Goal: Information Seeking & Learning: Learn about a topic

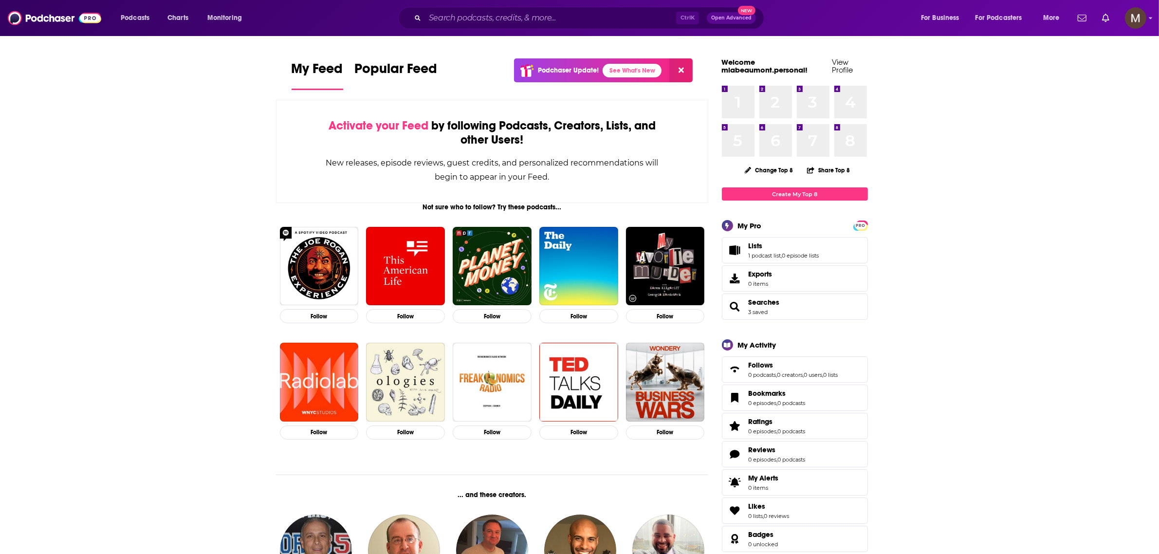
click at [512, 7] on div "Ctrl K Open Advanced New" at bounding box center [581, 18] width 366 height 22
click at [509, 17] on input "Search podcasts, credits, & more..." at bounding box center [550, 18] width 251 height 16
drag, startPoint x: 132, startPoint y: 132, endPoint x: 26, endPoint y: 130, distance: 106.2
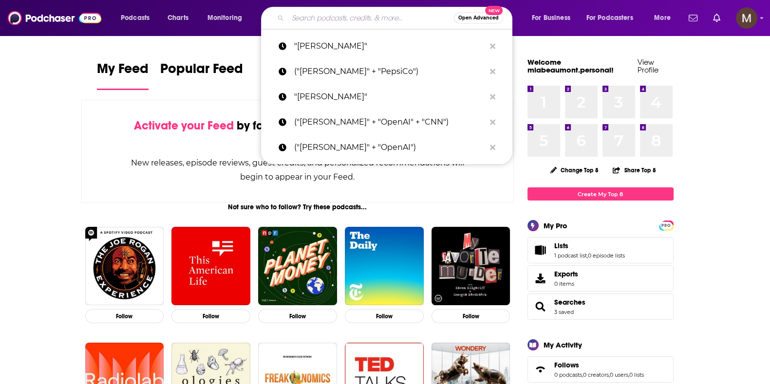
click at [333, 16] on input "Search podcasts, credits, & more..." at bounding box center [371, 18] width 166 height 16
paste input "Squawk Pod"
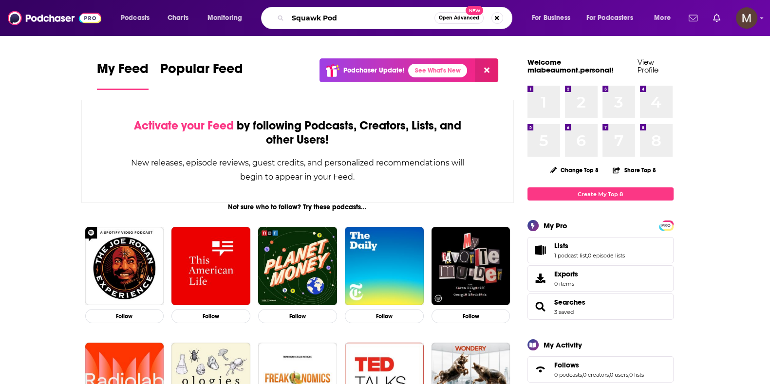
type input "Squawk Pod"
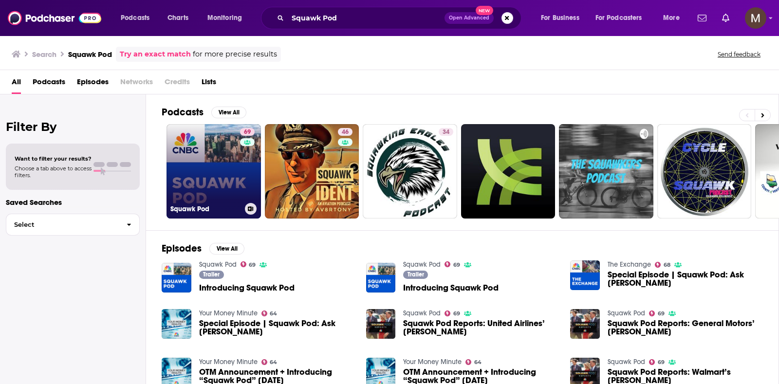
click at [250, 164] on div "69" at bounding box center [248, 165] width 17 height 75
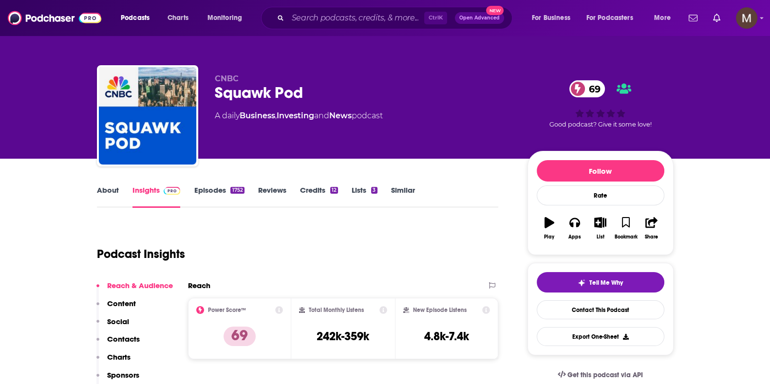
drag, startPoint x: 209, startPoint y: 114, endPoint x: 409, endPoint y: 120, distance: 199.2
click at [409, 120] on div "CNBC Squawk Pod 69 A daily Business , Investing and News podcast 69 Good podcas…" at bounding box center [385, 117] width 576 height 105
copy div "A daily Business , Investing and News podcast"
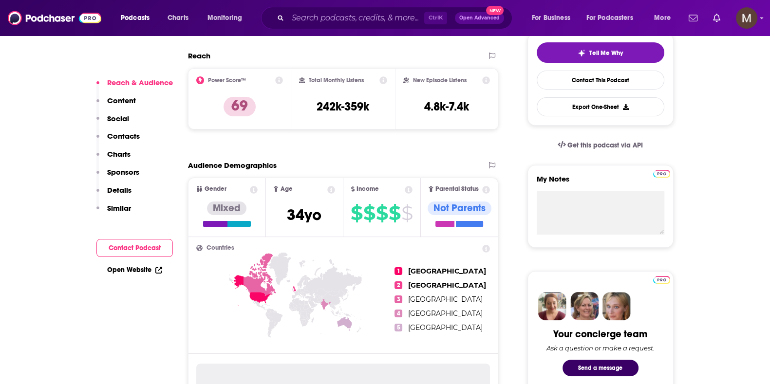
scroll to position [243, 0]
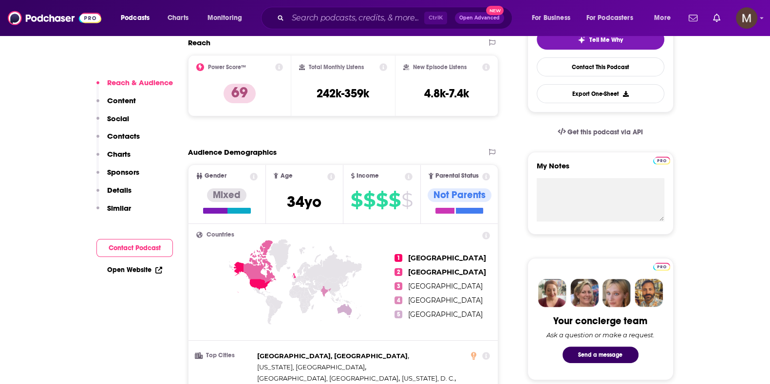
click at [446, 310] on ul "1 United States 2 United Kingdom 3 Canada 4 India 5 Australia" at bounding box center [441, 286] width 95 height 109
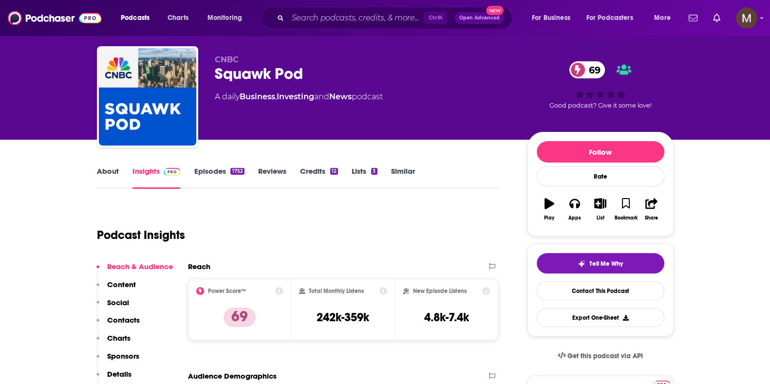
scroll to position [0, 0]
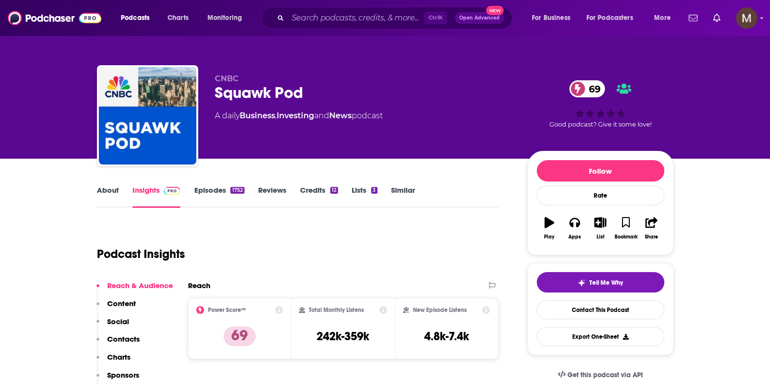
click at [218, 195] on link "Episodes 1752" at bounding box center [219, 197] width 50 height 22
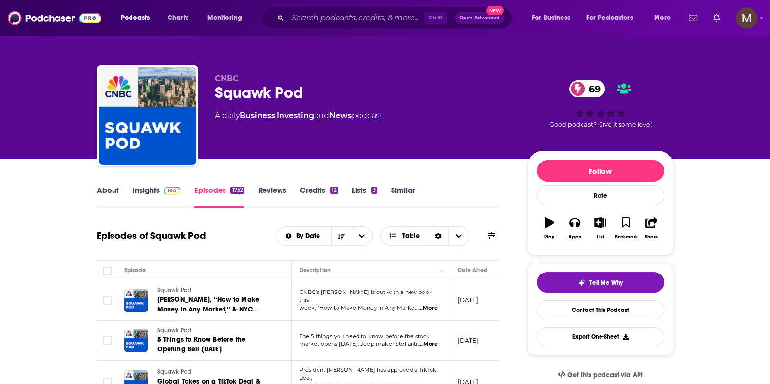
click at [116, 190] on link "About" at bounding box center [108, 197] width 22 height 22
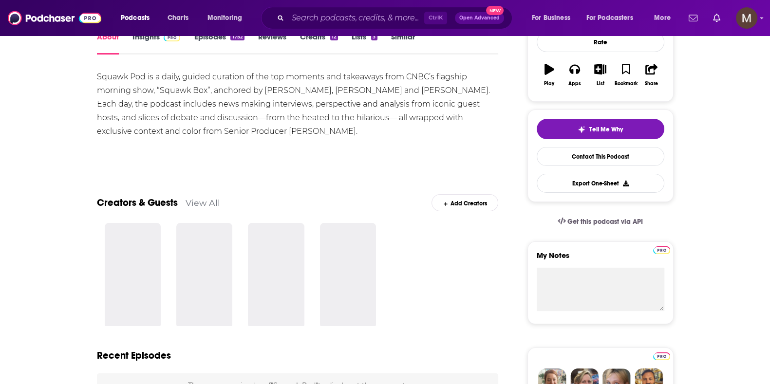
scroll to position [183, 0]
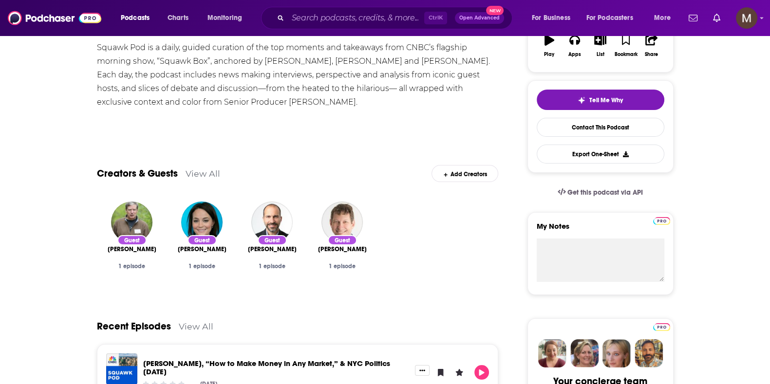
click at [210, 173] on link "View All" at bounding box center [203, 173] width 35 height 10
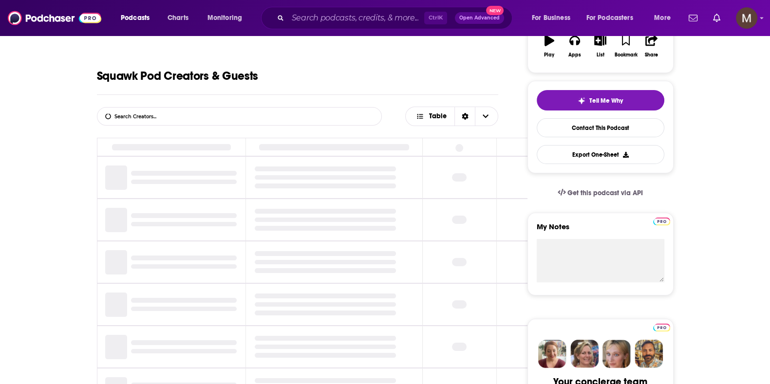
scroll to position [183, 0]
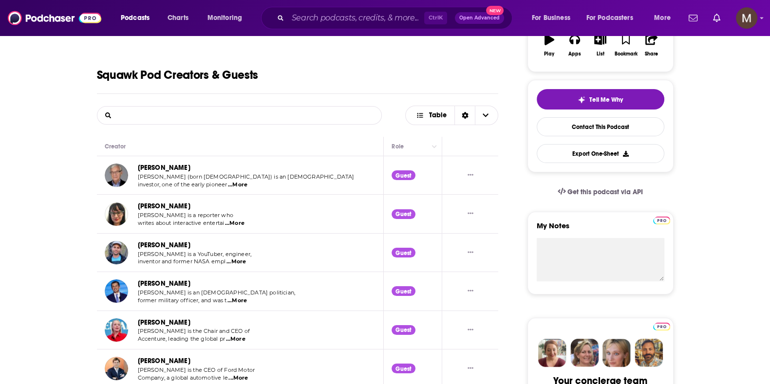
click at [190, 114] on input "List Search Input" at bounding box center [148, 116] width 102 height 18
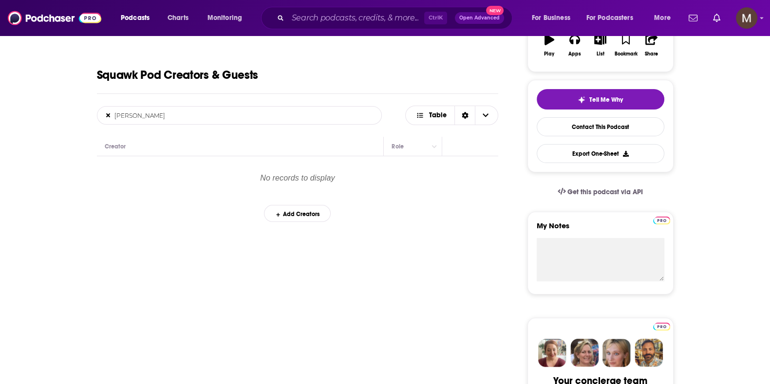
type input "Mary B"
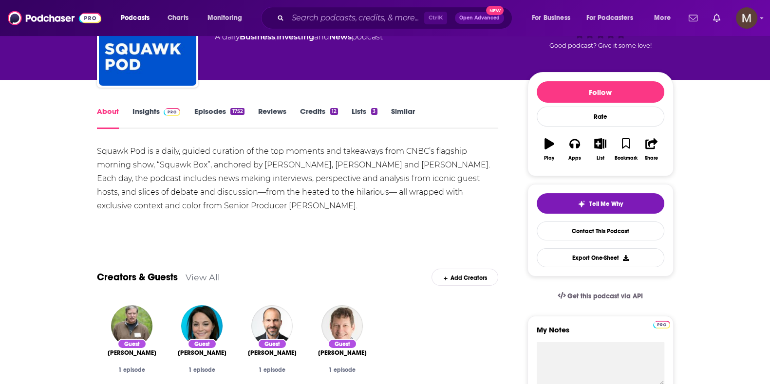
scroll to position [60, 0]
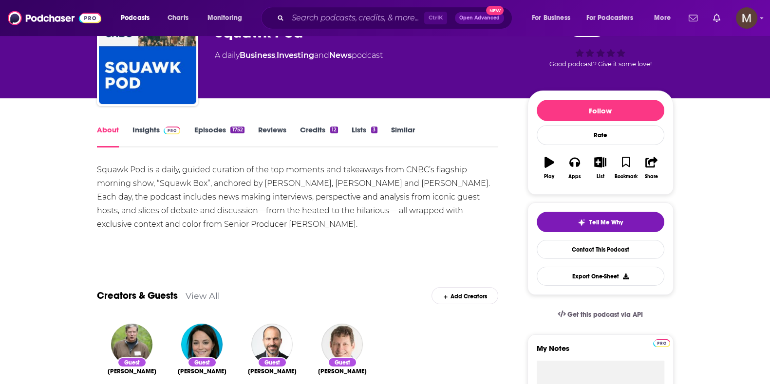
click at [202, 131] on link "Episodes 1752" at bounding box center [219, 136] width 50 height 22
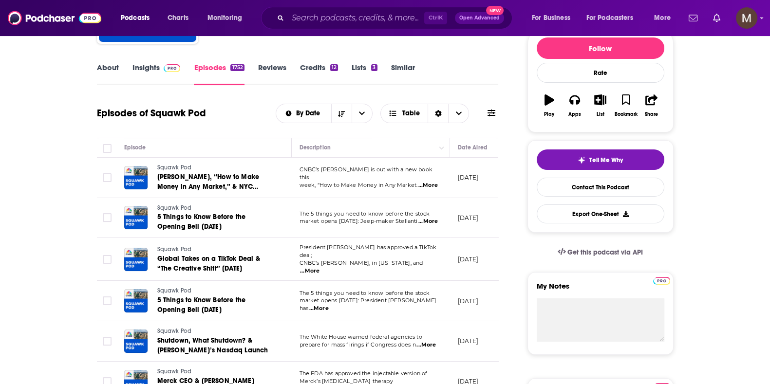
scroll to position [43, 0]
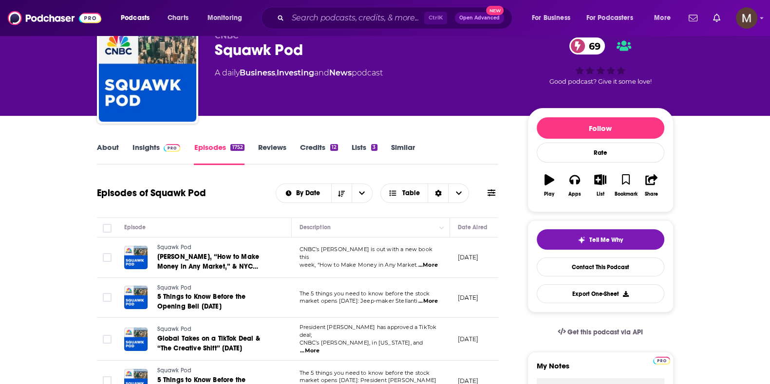
click at [487, 191] on button at bounding box center [491, 193] width 14 height 10
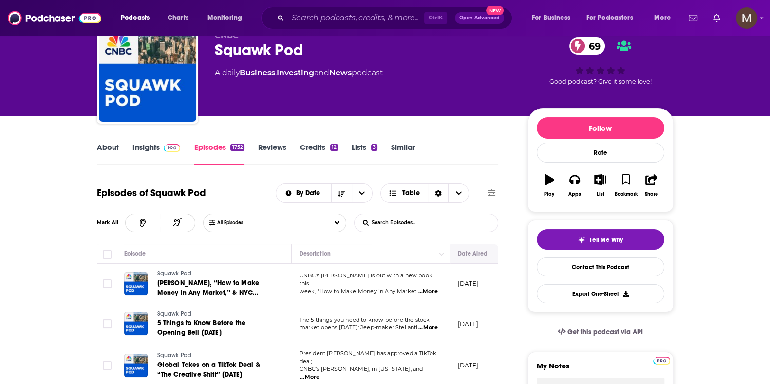
click at [482, 255] on icon "Move" at bounding box center [480, 254] width 12 height 12
click at [493, 257] on button "Move" at bounding box center [480, 254] width 47 height 12
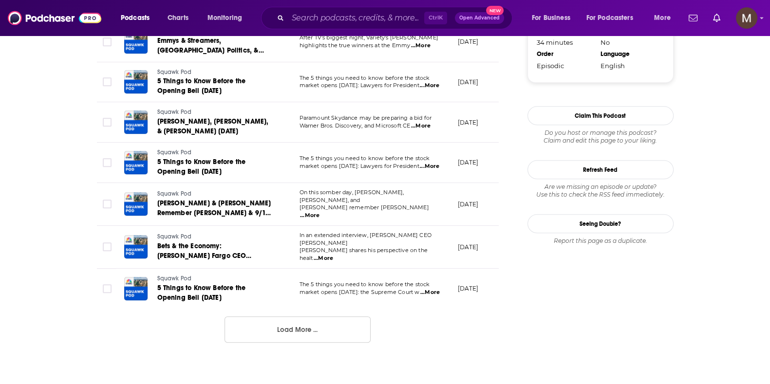
scroll to position [1077, 0]
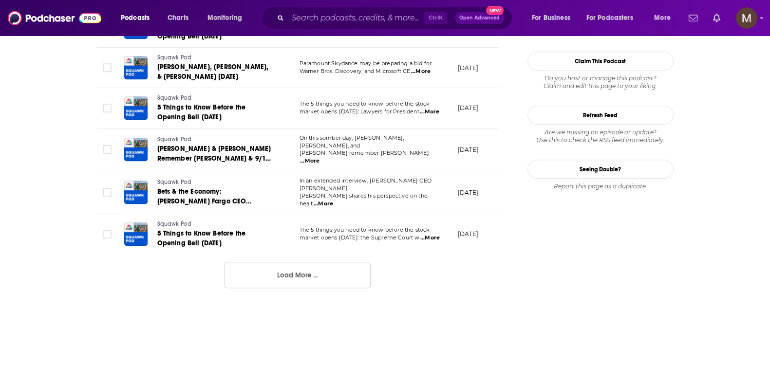
click at [313, 274] on button "Load More ..." at bounding box center [297, 275] width 146 height 26
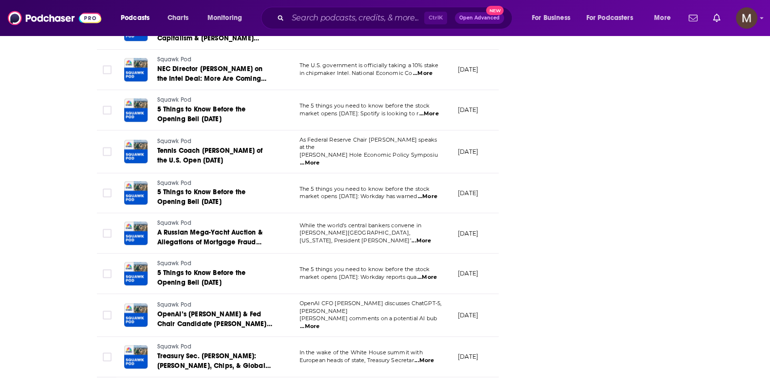
scroll to position [1991, 0]
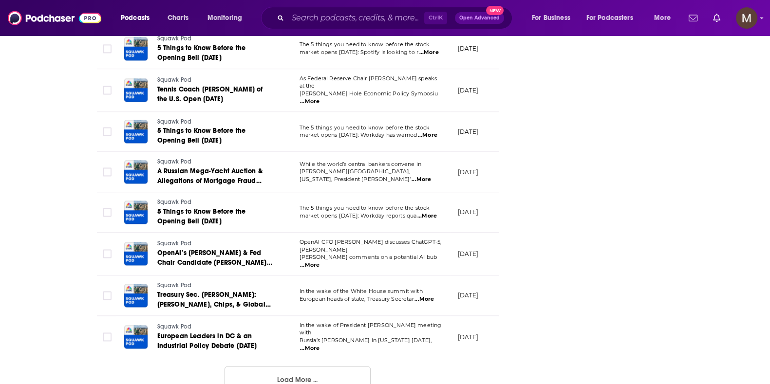
click at [321, 366] on button "Load More ..." at bounding box center [297, 379] width 146 height 26
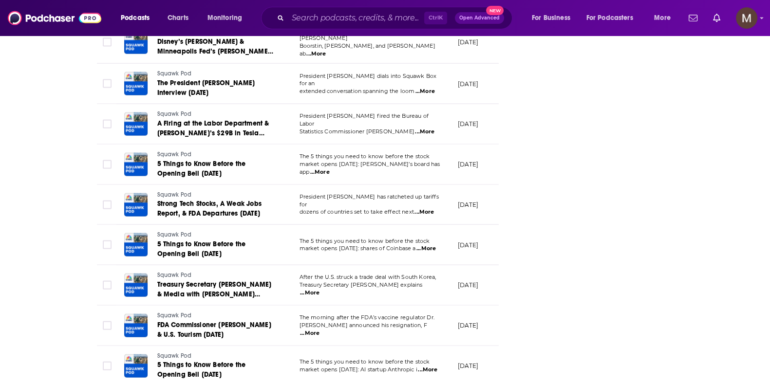
scroll to position [2991, 0]
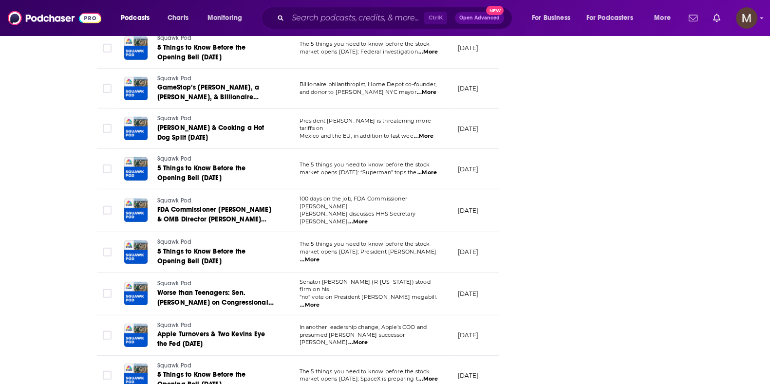
scroll to position [3996, 0]
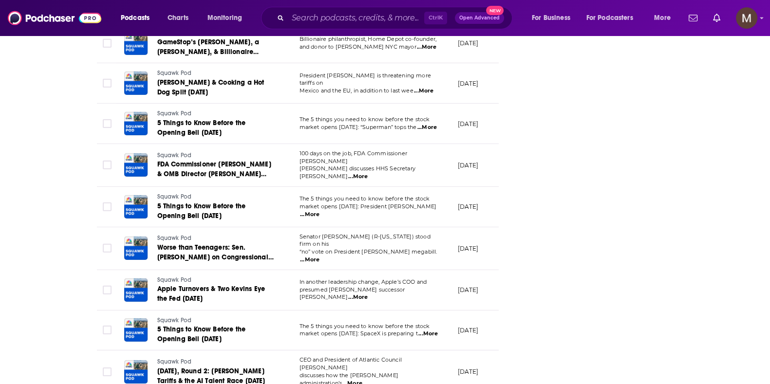
drag, startPoint x: 353, startPoint y: 354, endPoint x: 390, endPoint y: 309, distance: 58.8
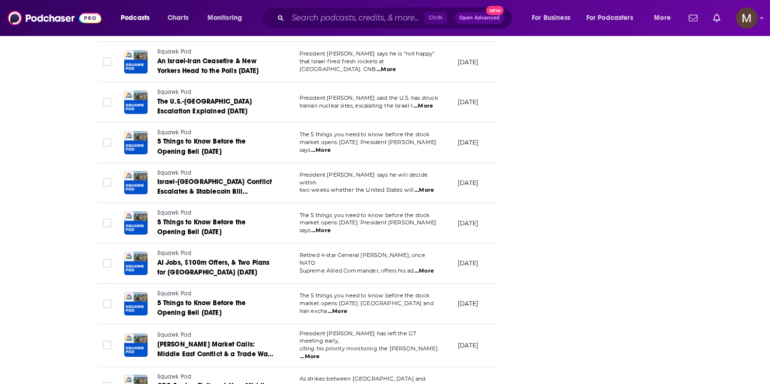
scroll to position [5001, 0]
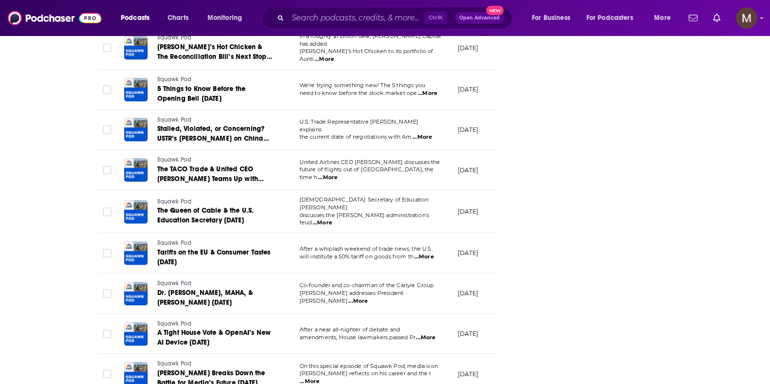
scroll to position [6006, 0]
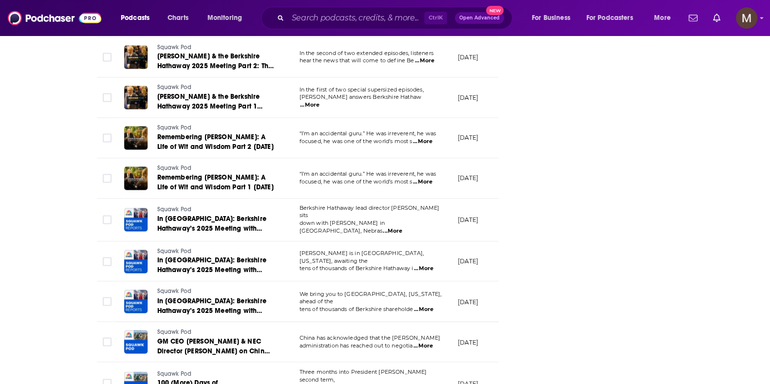
scroll to position [6890, 0]
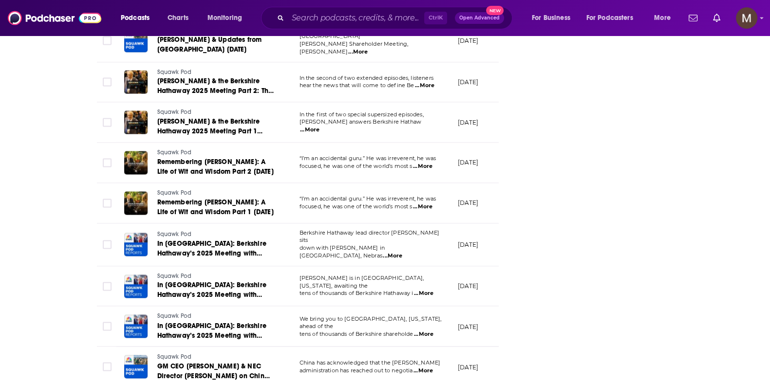
click at [423, 367] on span "...More" at bounding box center [422, 371] width 19 height 8
drag, startPoint x: 397, startPoint y: 291, endPoint x: 391, endPoint y: 284, distance: 9.3
click at [376, 367] on span "administration has reached out to negotia" at bounding box center [355, 370] width 113 height 7
click at [429, 367] on span "...More" at bounding box center [422, 371] width 19 height 8
drag, startPoint x: 329, startPoint y: 269, endPoint x: 334, endPoint y: 269, distance: 5.8
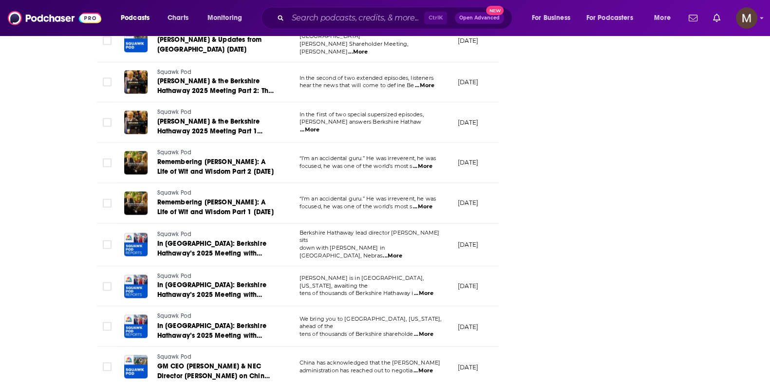
click at [438, 347] on td "China has acknowledged that the [PERSON_NAME] administration has reached out to…" at bounding box center [371, 367] width 158 height 40
click at [429, 367] on span "...More" at bounding box center [422, 371] width 19 height 8
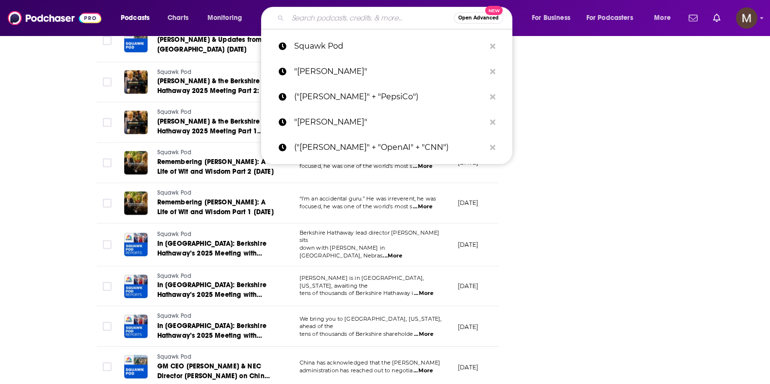
click at [355, 14] on input "Search podcasts, credits, & more..." at bounding box center [371, 18] width 166 height 16
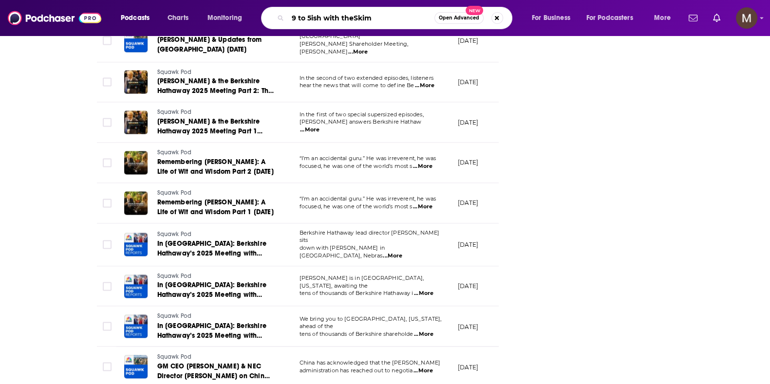
type input "9 to 5ish with theSkimm"
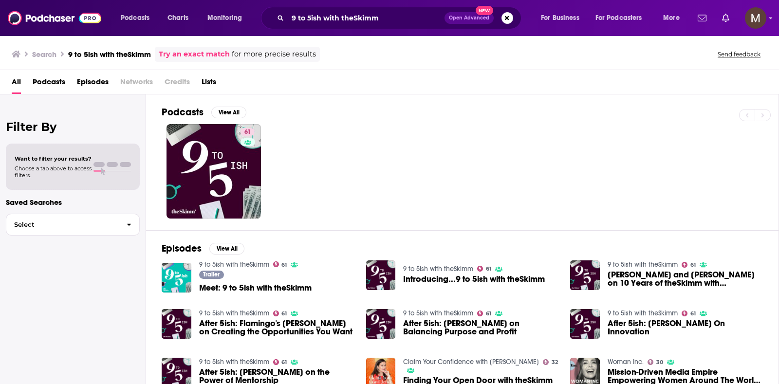
click at [266, 287] on span "Meet: 9 to 5ish with theSkimm" at bounding box center [255, 288] width 112 height 8
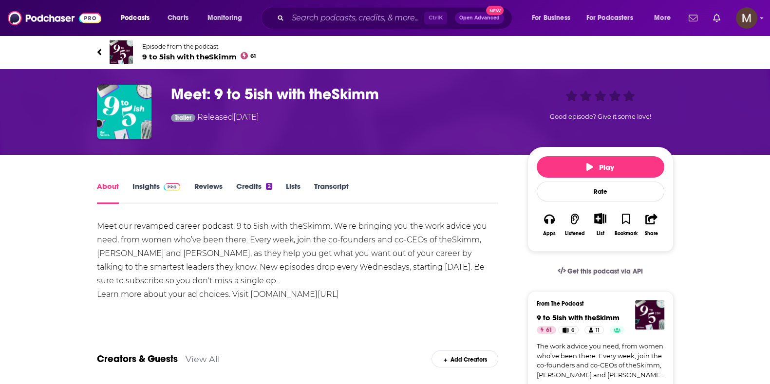
click at [266, 90] on h1 "Meet: 9 to 5ish with theSkimm" at bounding box center [341, 94] width 341 height 19
click at [347, 19] on input "Search podcasts, credits, & more..." at bounding box center [356, 18] width 136 height 16
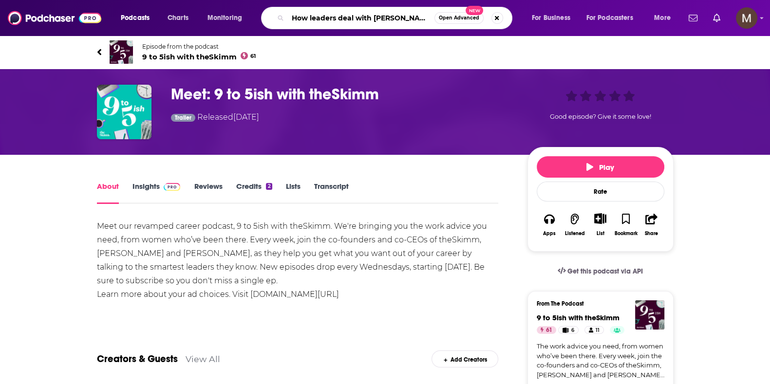
type input "How leaders deal with [PERSON_NAME]"
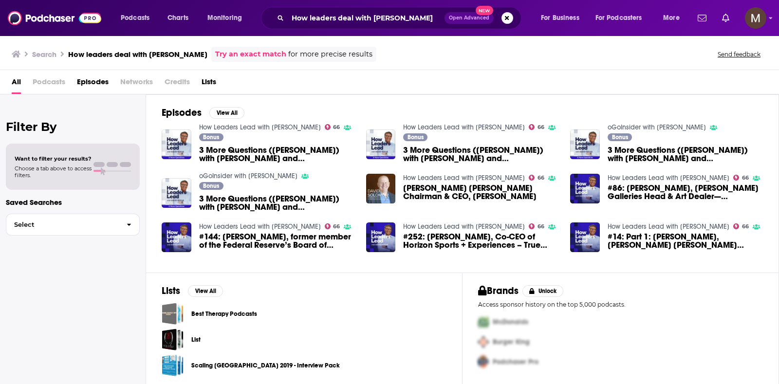
click at [264, 128] on link "How Leaders Lead with [PERSON_NAME]" at bounding box center [260, 127] width 122 height 8
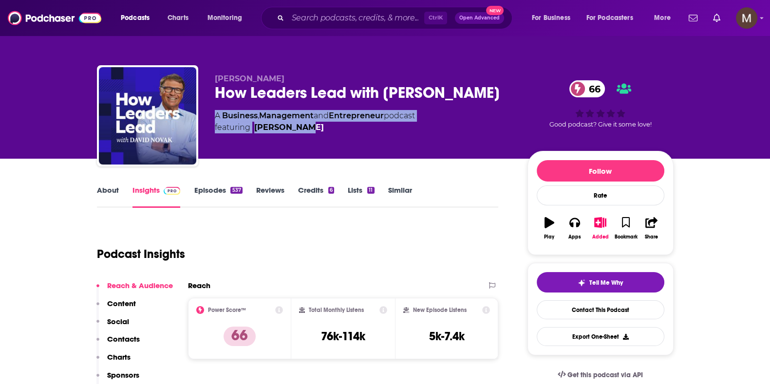
drag, startPoint x: 214, startPoint y: 113, endPoint x: 304, endPoint y: 130, distance: 92.2
click at [304, 130] on div "[PERSON_NAME] How Leaders Lead with [PERSON_NAME] 66 A Business , Management an…" at bounding box center [385, 117] width 576 height 105
copy div "A Business , Management and Entrepreneur podcast featuring [PERSON_NAME]"
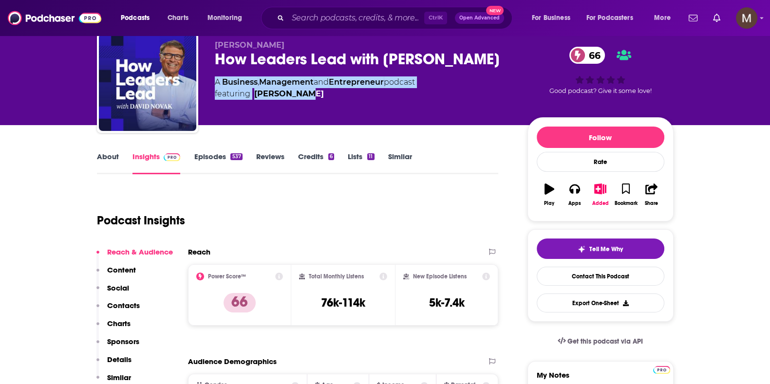
scroll to position [60, 0]
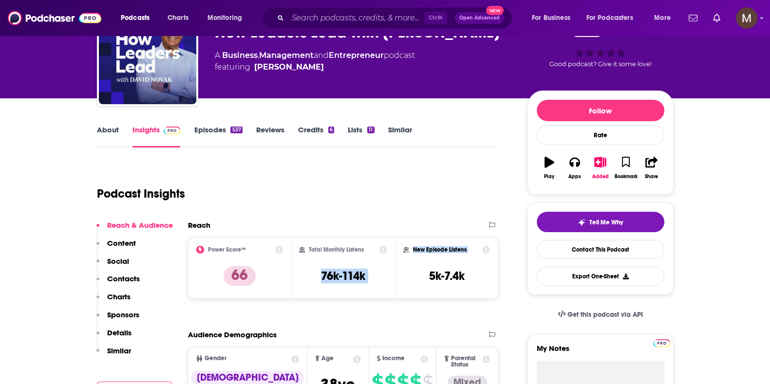
drag, startPoint x: 318, startPoint y: 269, endPoint x: 402, endPoint y: 279, distance: 84.4
click at [402, 279] on div "Power Score™ 66 Total Monthly Listens 76k-114k New Episode Listens 5k-7.4k" at bounding box center [343, 268] width 311 height 61
click at [402, 279] on div "New Episode Listens 5k-7.4k" at bounding box center [447, 268] width 104 height 61
drag, startPoint x: 365, startPoint y: 276, endPoint x: 321, endPoint y: 269, distance: 44.8
click at [321, 269] on h3 "76k-114k" at bounding box center [343, 276] width 44 height 15
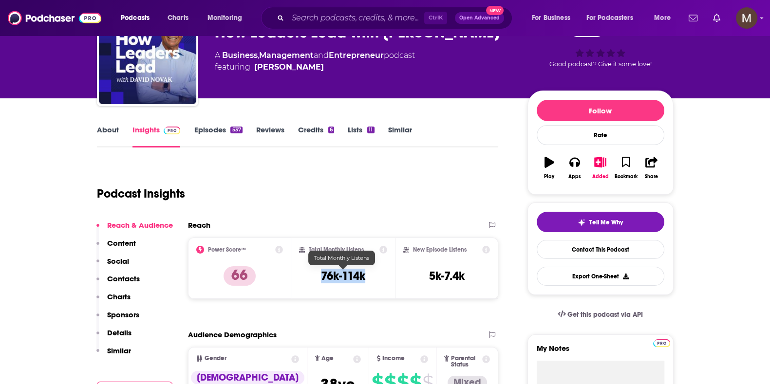
copy h3 "76k-114k"
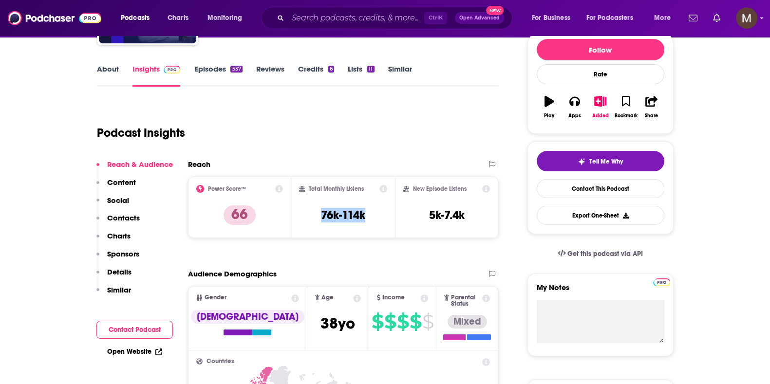
scroll to position [0, 0]
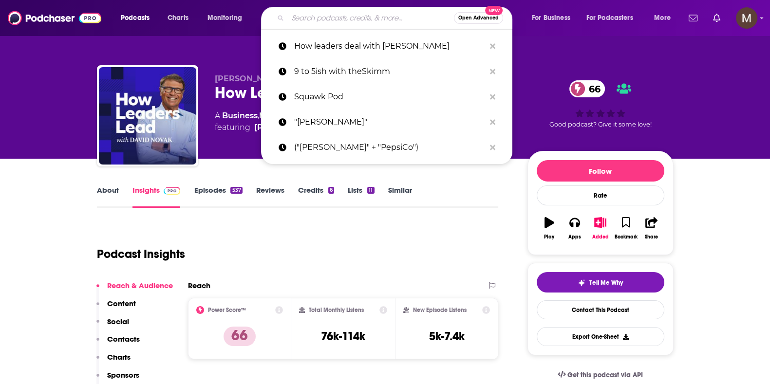
click at [316, 19] on input "Search podcasts, credits, & more..." at bounding box center [371, 18] width 166 height 16
click at [374, 63] on p "9 to 5ish with theSkimm" at bounding box center [389, 71] width 191 height 25
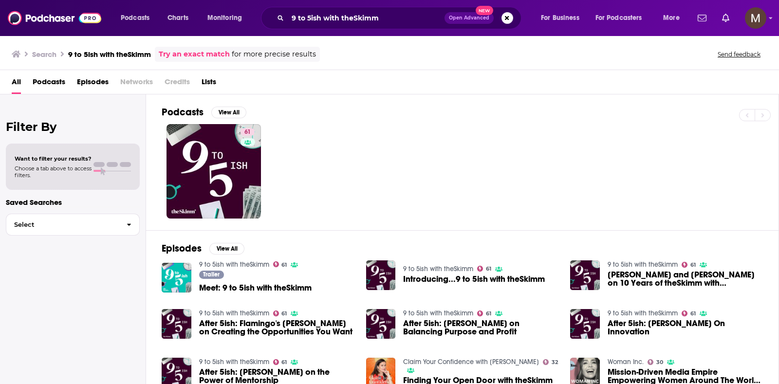
click at [252, 264] on link "9 to 5ish with theSkimm" at bounding box center [234, 264] width 70 height 8
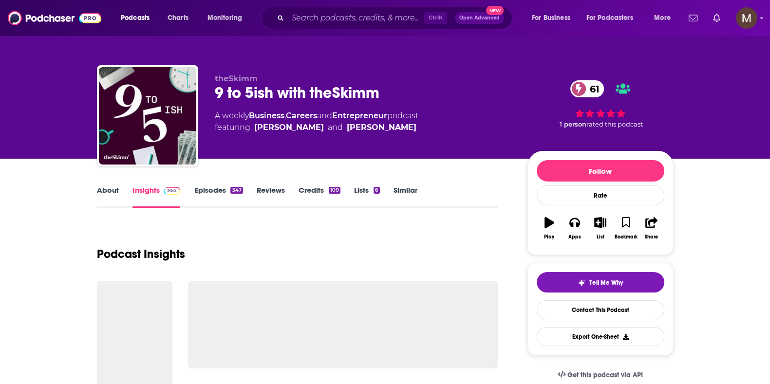
drag, startPoint x: 207, startPoint y: 108, endPoint x: 462, endPoint y: 133, distance: 256.4
click at [462, 133] on div "theSkimm 9 to 5ish with theSkimm 61 A weekly Business , Careers and Entrepreneu…" at bounding box center [385, 117] width 576 height 105
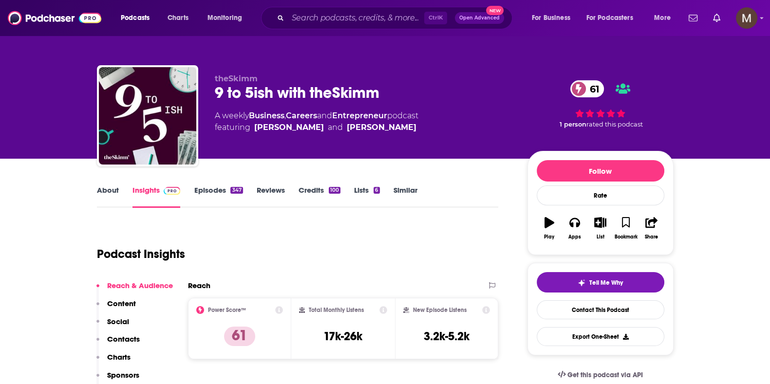
copy div "A weekly Business , Careers and Entrepreneur podcast featuring [PERSON_NAME] an…"
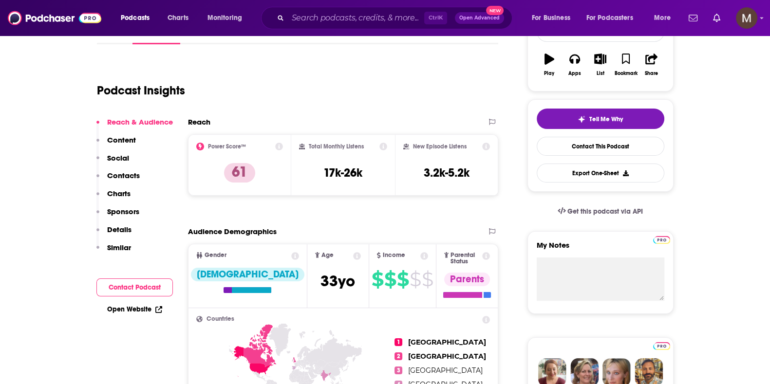
scroll to position [183, 0]
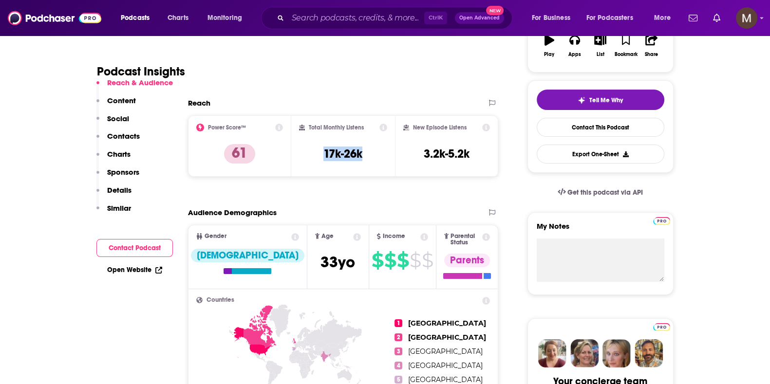
drag, startPoint x: 321, startPoint y: 153, endPoint x: 383, endPoint y: 157, distance: 61.5
click at [383, 157] on div "Total Monthly Listens 17k-26k" at bounding box center [343, 146] width 88 height 45
copy h3 "17k-26k"
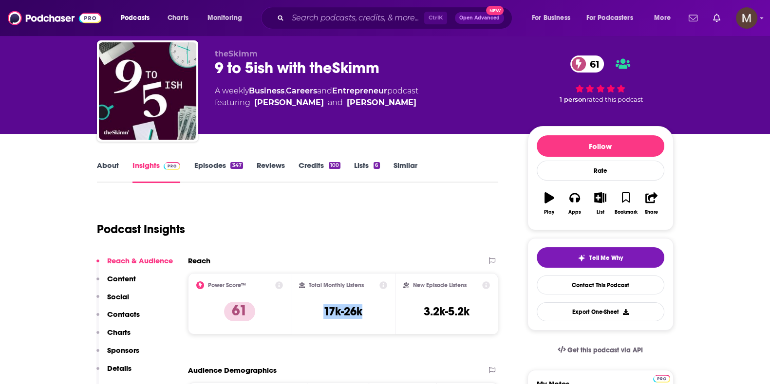
scroll to position [0, 0]
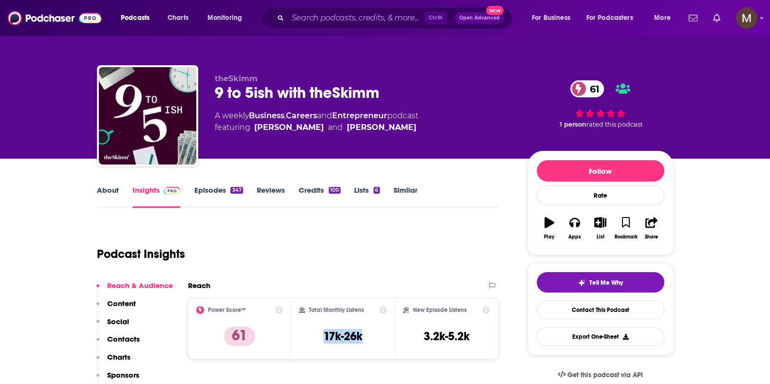
click at [219, 193] on link "Episodes 347" at bounding box center [218, 197] width 49 height 22
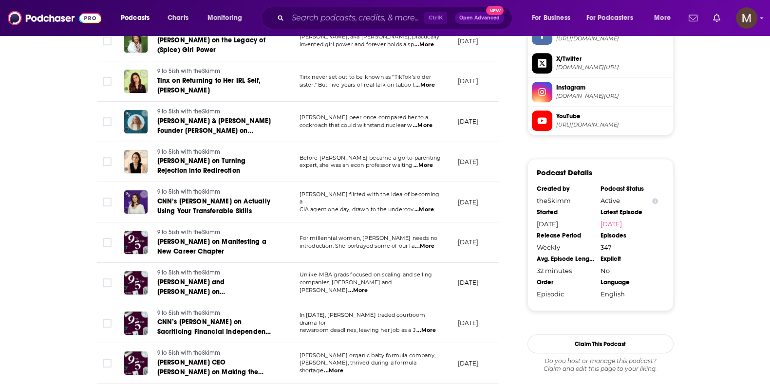
scroll to position [973, 0]
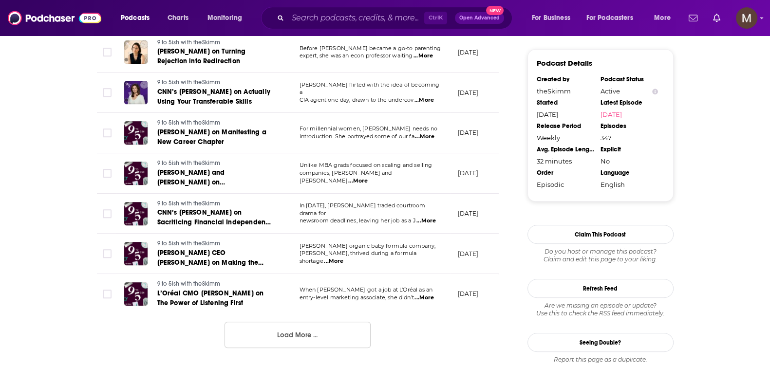
click at [312, 342] on button "Load More ..." at bounding box center [297, 335] width 146 height 26
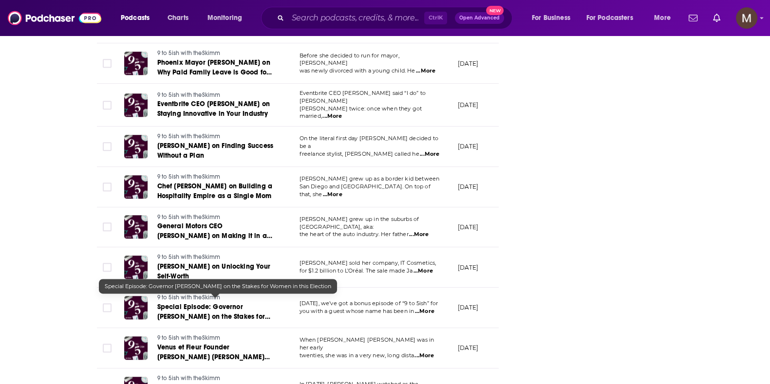
scroll to position [1521, 0]
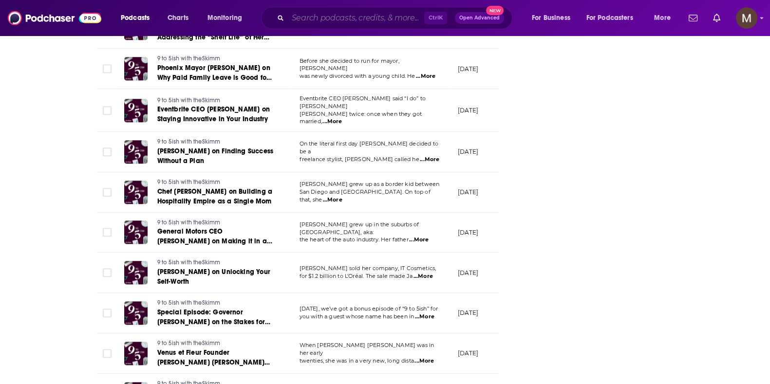
click at [334, 18] on input "Search podcasts, credits, & more..." at bounding box center [356, 18] width 136 height 16
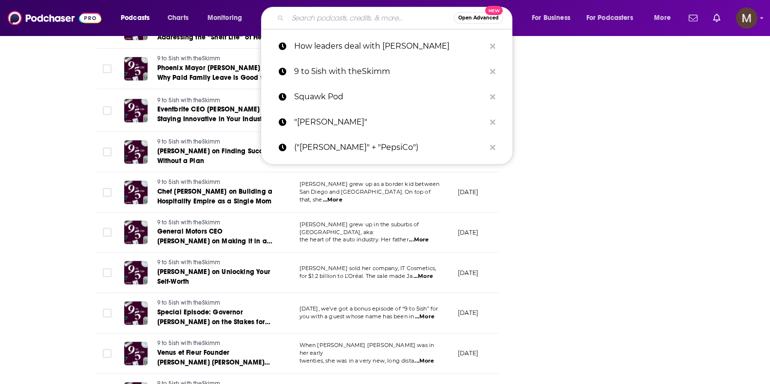
paste input "Squawk Pod"
type input "Squawk Pod"
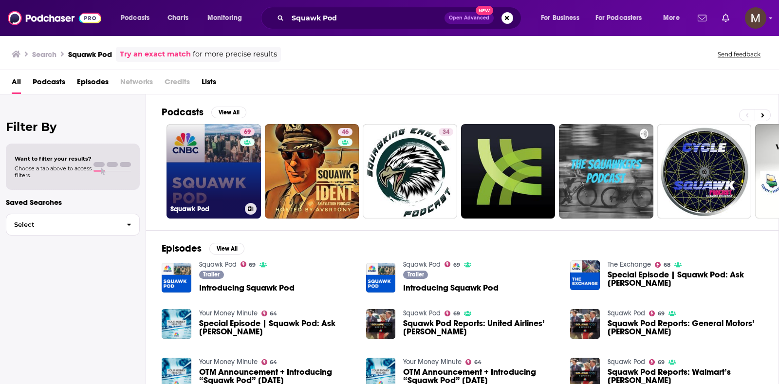
click at [239, 157] on link "69 Squawk Pod" at bounding box center [214, 171] width 94 height 94
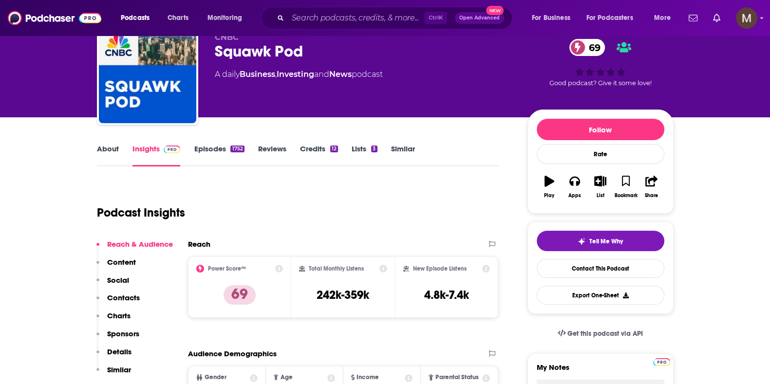
scroll to position [60, 0]
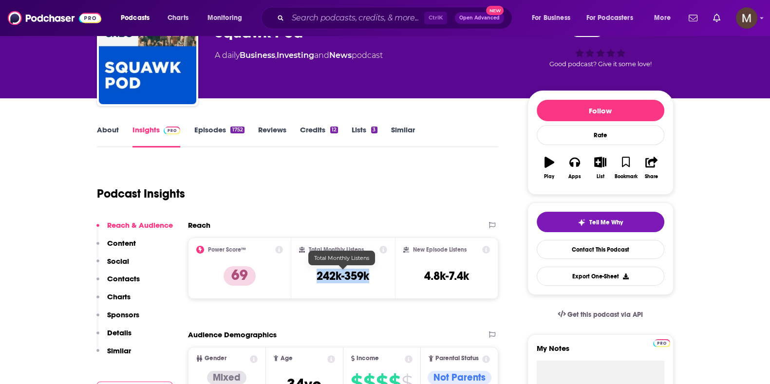
drag, startPoint x: 313, startPoint y: 270, endPoint x: 370, endPoint y: 276, distance: 57.2
click at [370, 276] on div "Total Monthly Listens 242k-359k" at bounding box center [343, 268] width 88 height 45
copy h3 "242k-359k"
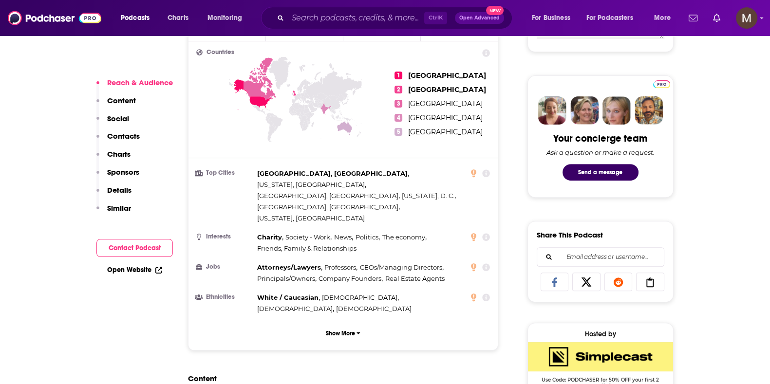
scroll to position [548, 0]
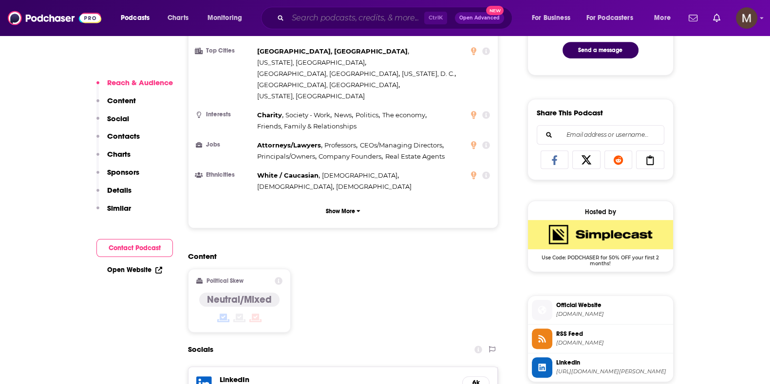
click at [343, 23] on input "Search podcasts, credits, & more..." at bounding box center [356, 18] width 136 height 16
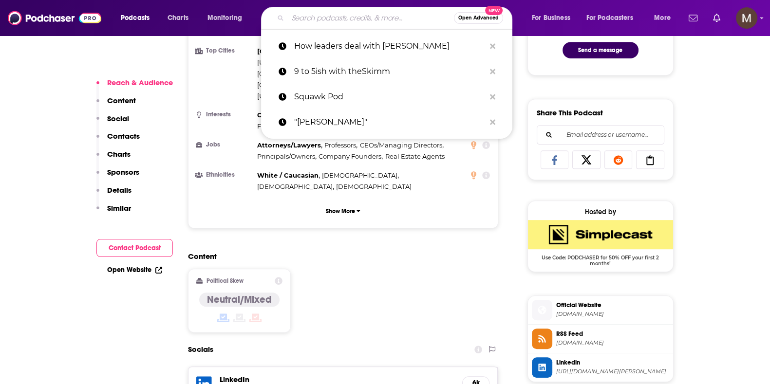
paste input "9 to 5ish with theSkimm"
type input "9 to 5ish with theSkimm"
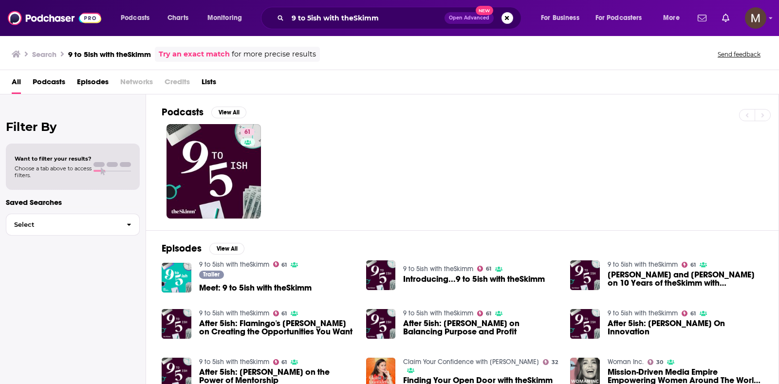
click at [241, 266] on link "9 to 5ish with theSkimm" at bounding box center [234, 264] width 70 height 8
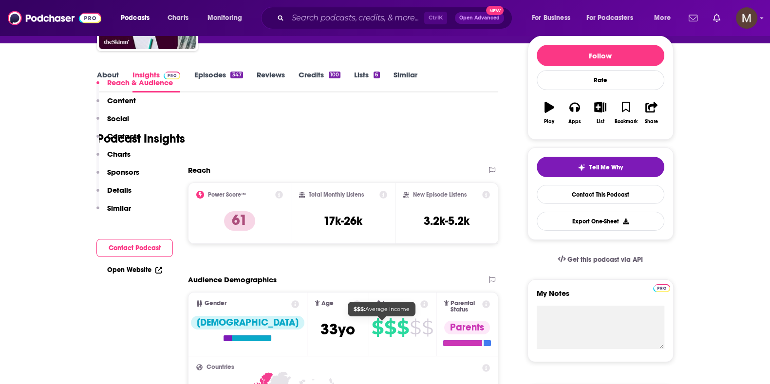
scroll to position [243, 0]
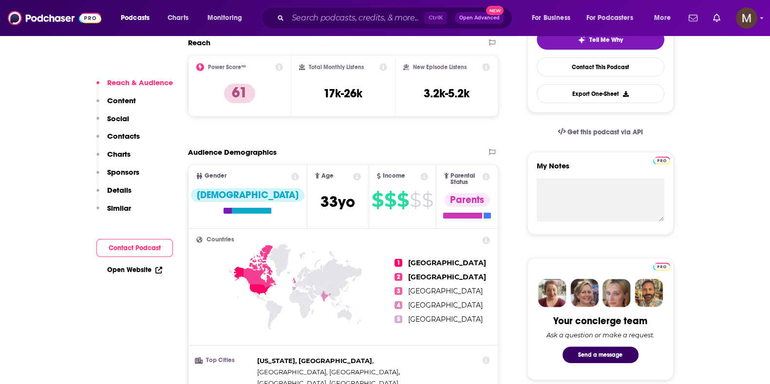
drag, startPoint x: 346, startPoint y: 26, endPoint x: 343, endPoint y: 19, distance: 7.0
click at [346, 26] on div "Ctrl K Open Advanced New" at bounding box center [386, 18] width 251 height 22
click at [343, 18] on input "Search podcasts, credits, & more..." at bounding box center [356, 18] width 136 height 16
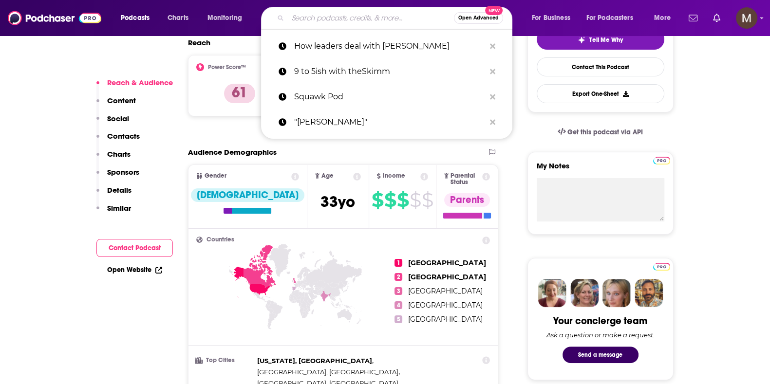
paste input "How Leaders Lead with [PERSON_NAME]"
type input "How Leaders Lead with [PERSON_NAME]"
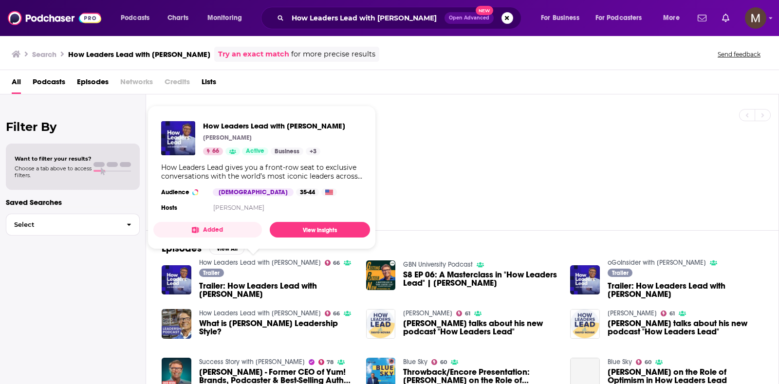
click at [265, 264] on link "How Leaders Lead with [PERSON_NAME]" at bounding box center [260, 263] width 122 height 8
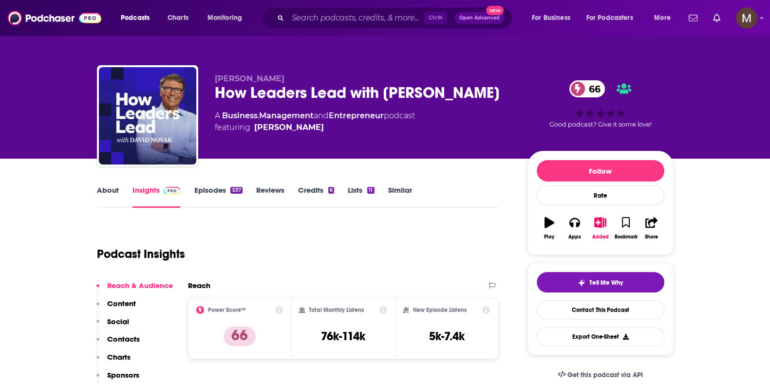
scroll to position [121, 0]
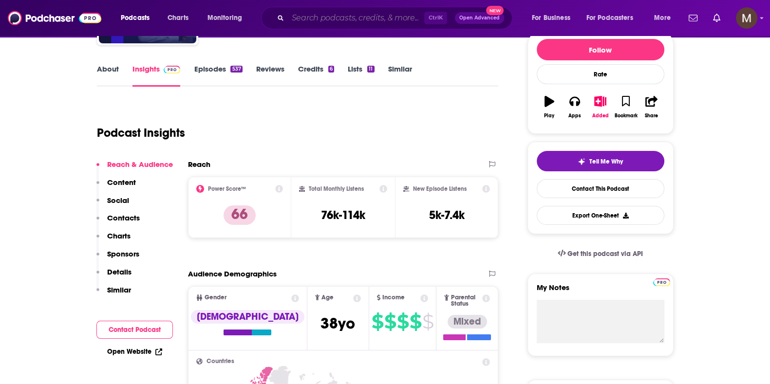
click at [326, 12] on input "Search podcasts, credits, & more..." at bounding box center [356, 18] width 136 height 16
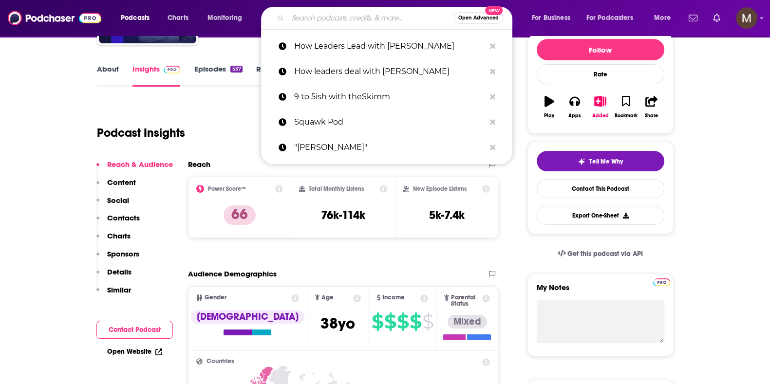
paste input "Electrified"
type input "Electrified"
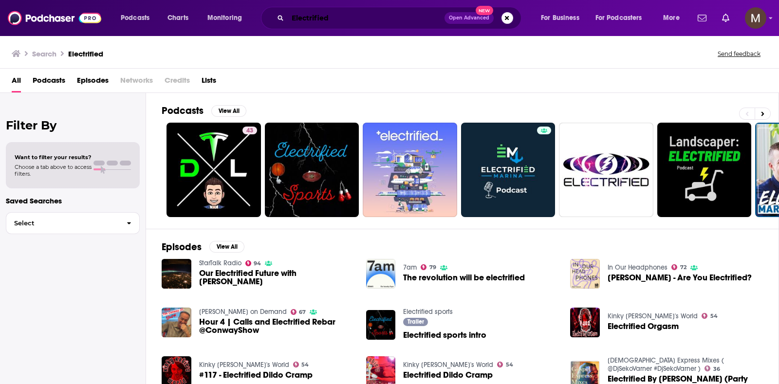
click at [346, 17] on input "Electrified" at bounding box center [366, 18] width 157 height 16
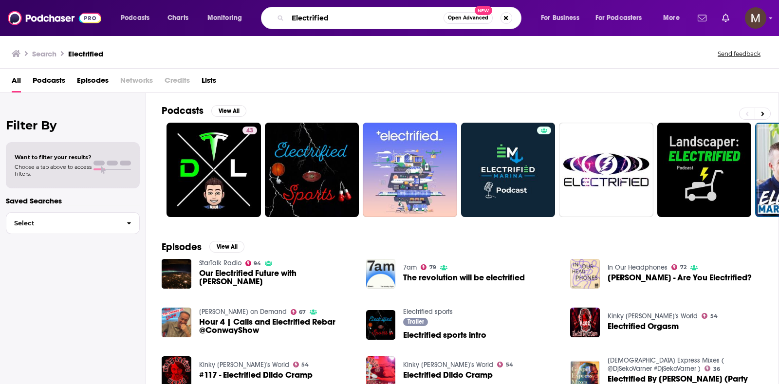
drag, startPoint x: 398, startPoint y: 16, endPoint x: 103, endPoint y: 6, distance: 294.7
click at [103, 6] on div "Podcasts Charts Monitoring Electrified Open Advanced New For Business For Podca…" at bounding box center [389, 18] width 779 height 36
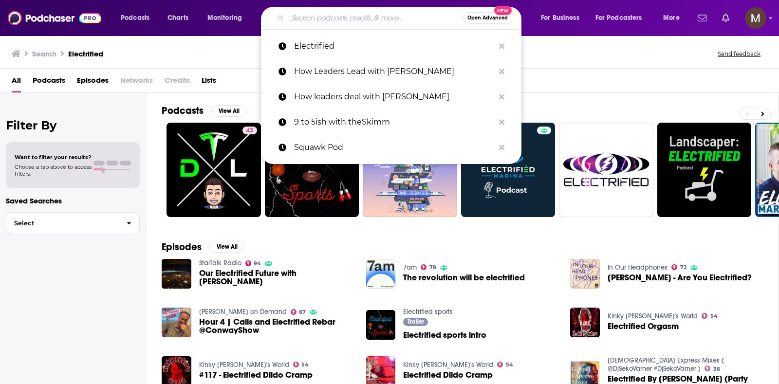
paste input "Electrified"
type input "Electrified"
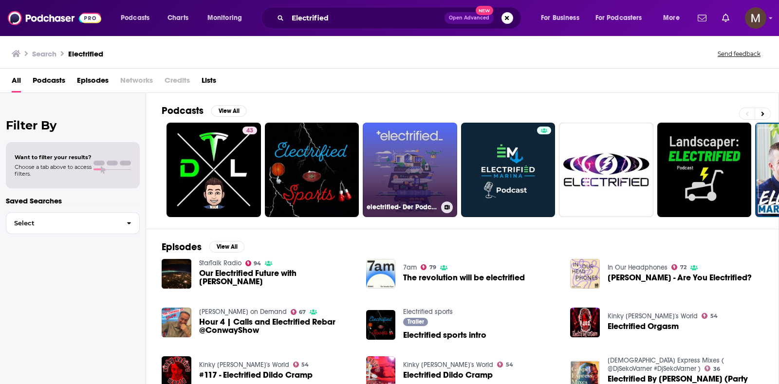
click at [396, 149] on link "electrified- Der Podcast" at bounding box center [410, 170] width 94 height 94
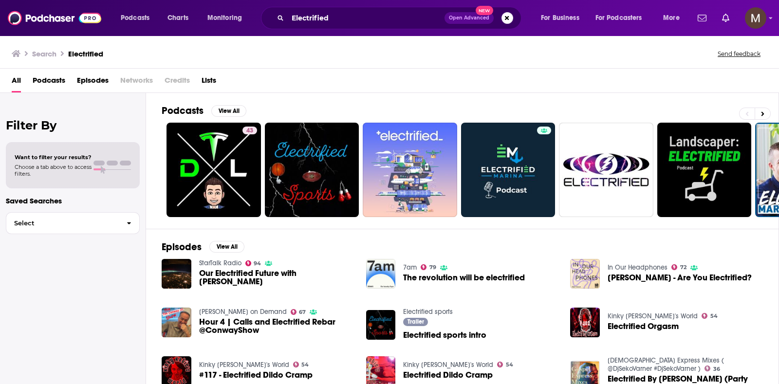
click at [52, 79] on span "Podcasts" at bounding box center [49, 83] width 33 height 20
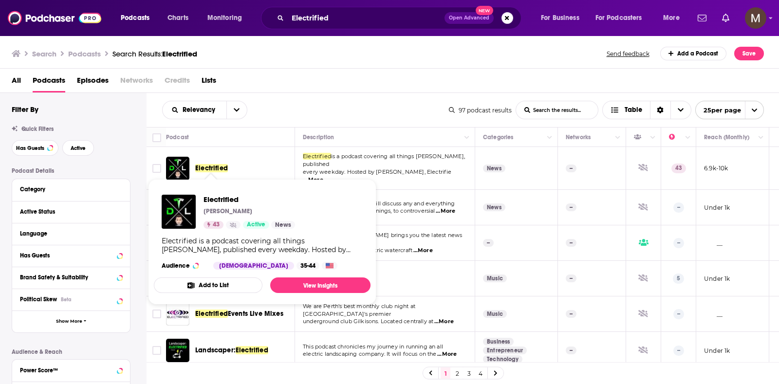
click at [212, 164] on span "Electrified" at bounding box center [211, 168] width 33 height 8
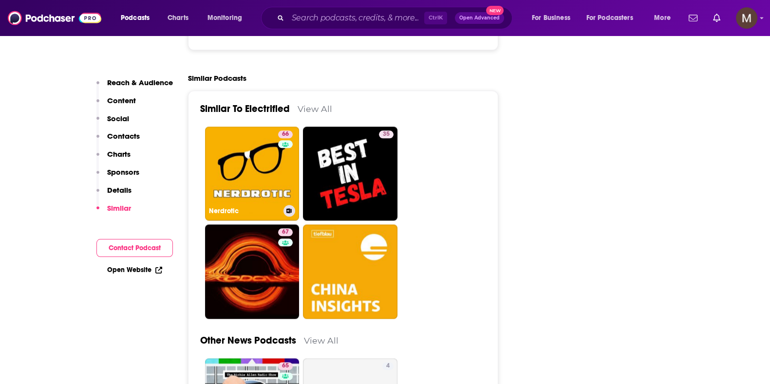
scroll to position [1278, 0]
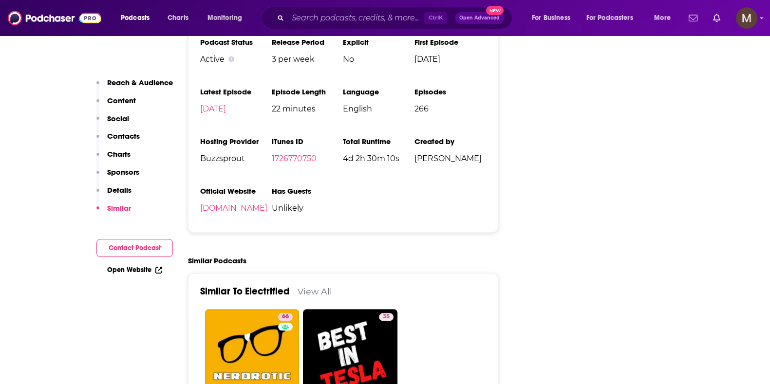
click at [284, 14] on div "Ctrl K Open Advanced New" at bounding box center [386, 18] width 251 height 22
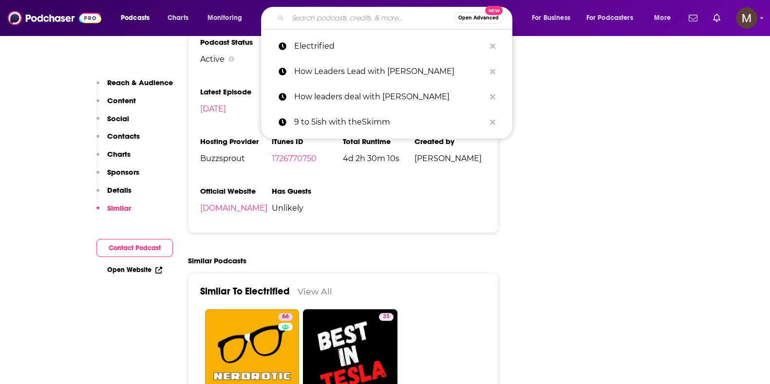
click at [328, 16] on input "Search podcasts, credits, & more..." at bounding box center [371, 18] width 166 height 16
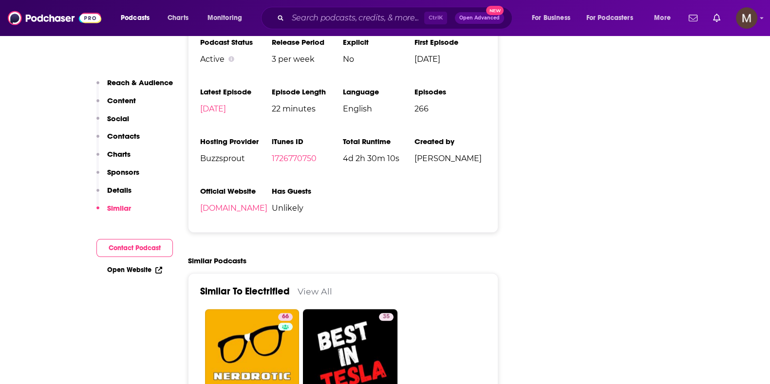
click at [693, 83] on div "About Insights Episodes 266 Reviews Credits Lists Similar Podcast Insights Reac…" at bounding box center [385, 365] width 623 height 2968
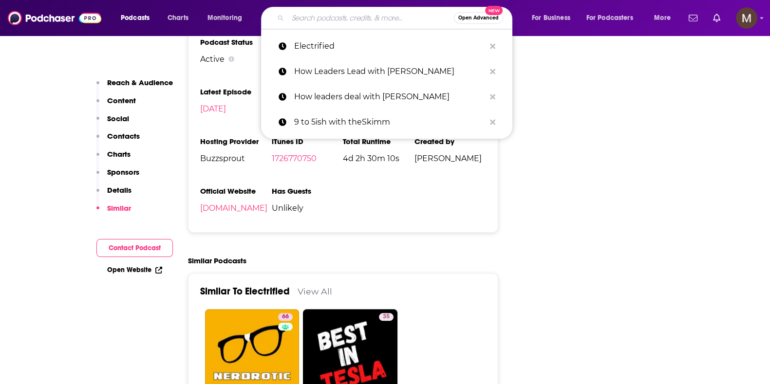
click at [333, 16] on input "Search podcasts, credits, & more..." at bounding box center [371, 18] width 166 height 16
paste input "In Good Company with [PERSON_NAME]"
type input "In Good Company with [PERSON_NAME]"
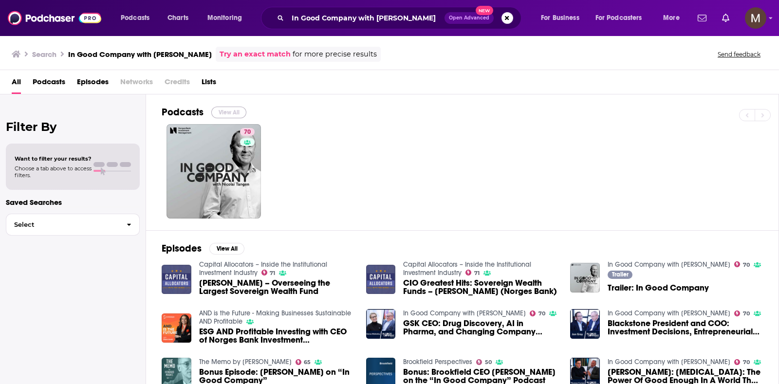
click at [234, 114] on button "View All" at bounding box center [228, 113] width 35 height 12
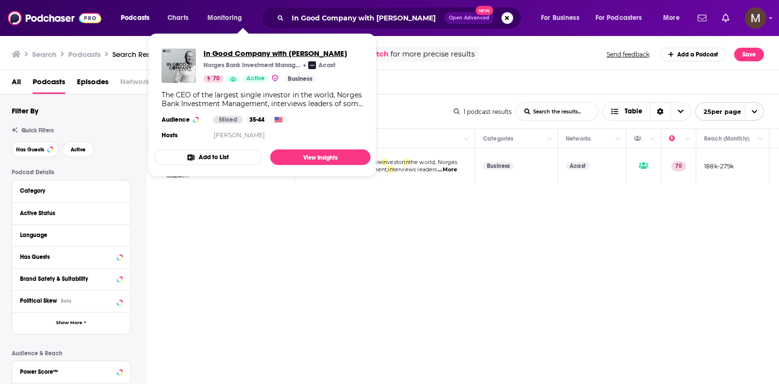
click at [231, 52] on span "In Good Company with [PERSON_NAME]" at bounding box center [276, 53] width 144 height 9
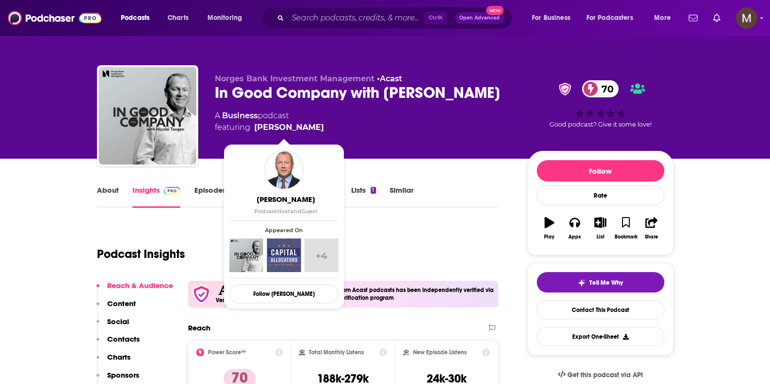
drag, startPoint x: 211, startPoint y: 114, endPoint x: 314, endPoint y: 129, distance: 104.3
click at [315, 129] on div "Norges Bank Investment Management • Acast In Good Company with [PERSON_NAME] 70…" at bounding box center [385, 117] width 576 height 105
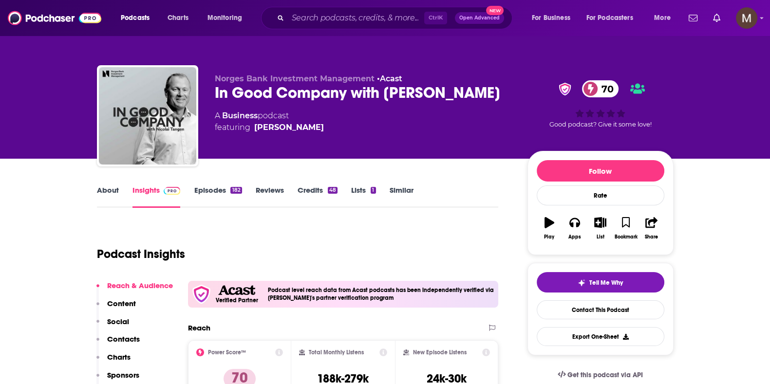
click at [214, 109] on div "Norges Bank Investment Management • Acast In Good Company with [PERSON_NAME] 70…" at bounding box center [385, 117] width 576 height 105
click at [211, 104] on div "Norges Bank Investment Management • Acast In Good Company with [PERSON_NAME] 70…" at bounding box center [385, 117] width 576 height 105
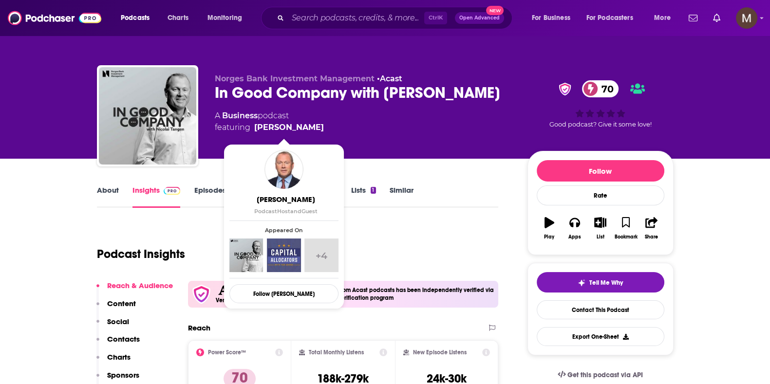
drag, startPoint x: 207, startPoint y: 112, endPoint x: 313, endPoint y: 128, distance: 106.8
click at [313, 128] on div "Norges Bank Investment Management • Acast In Good Company with [PERSON_NAME] 70…" at bounding box center [385, 117] width 576 height 105
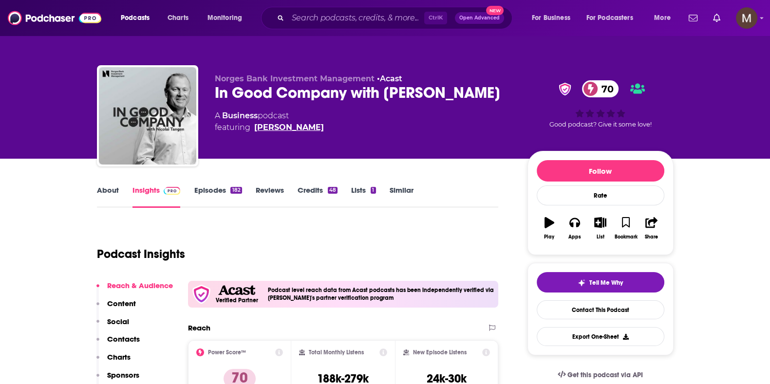
copy div "A Business podcast featuring [PERSON_NAME]"
click at [217, 188] on link "Episodes 182" at bounding box center [218, 197] width 48 height 22
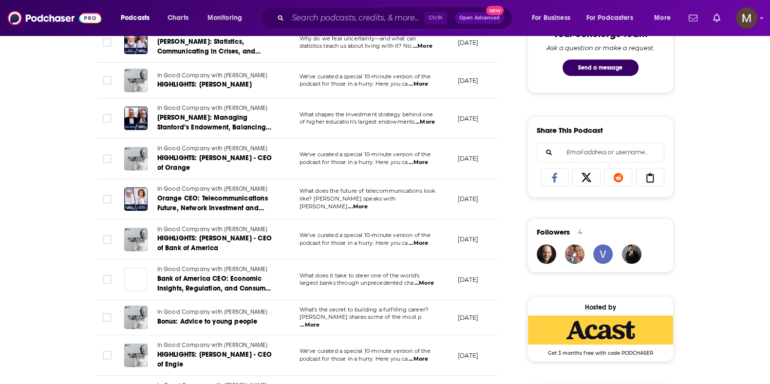
scroll to position [609, 0]
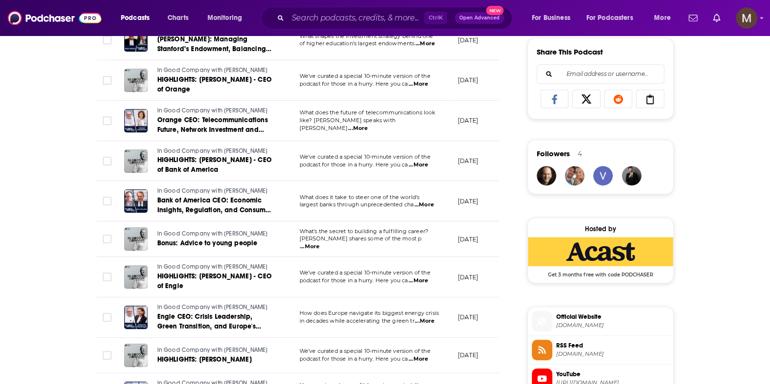
click at [319, 243] on span "...More" at bounding box center [309, 247] width 19 height 8
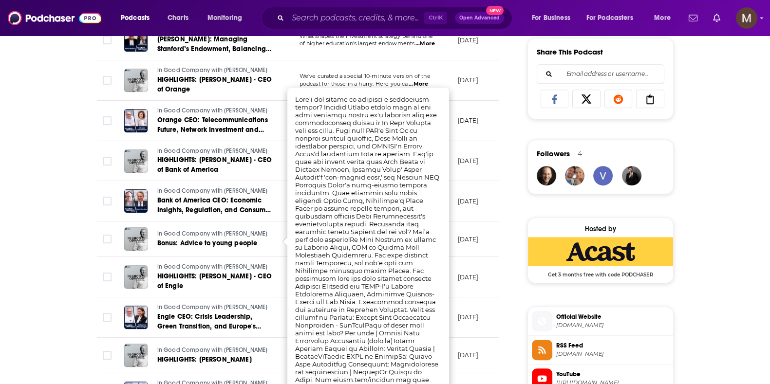
click at [716, 167] on div "About Insights Episodes 182 Reviews Credits 48 Lists 1 Similar Episodes of In G…" at bounding box center [385, 201] width 770 height 1303
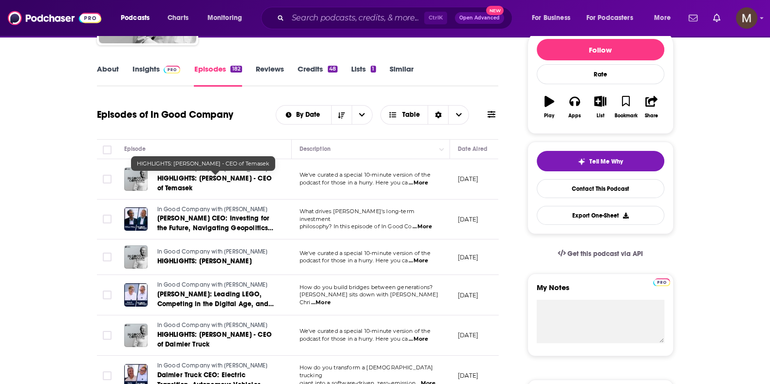
scroll to position [0, 0]
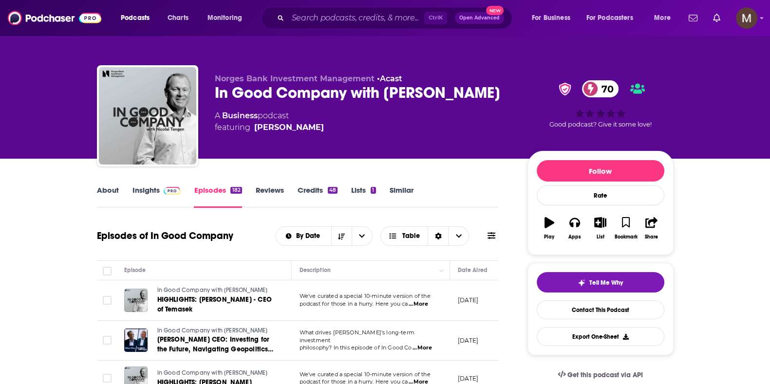
click at [322, 90] on div "In Good Company with [PERSON_NAME] 70" at bounding box center [363, 92] width 297 height 19
click at [317, 95] on div "In Good Company with [PERSON_NAME] 70" at bounding box center [363, 92] width 297 height 19
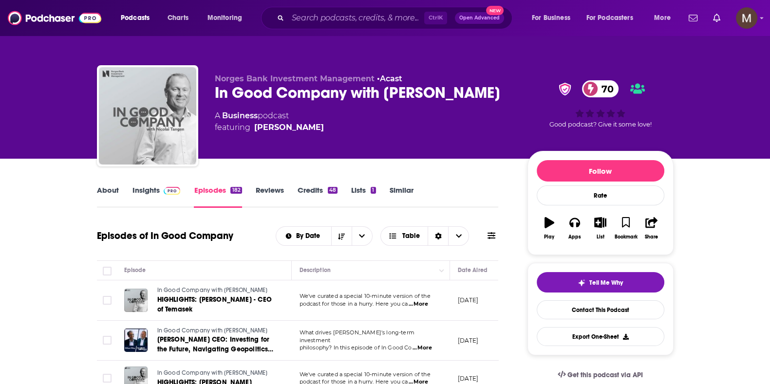
click at [129, 130] on img "In Good Company with Nicolai Tangen" at bounding box center [147, 115] width 97 height 97
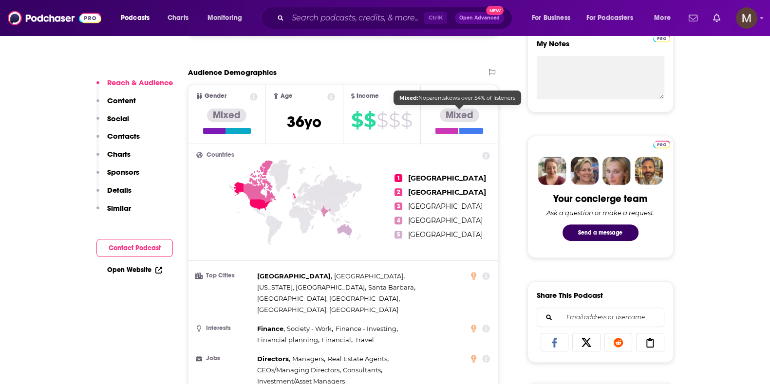
scroll to position [183, 0]
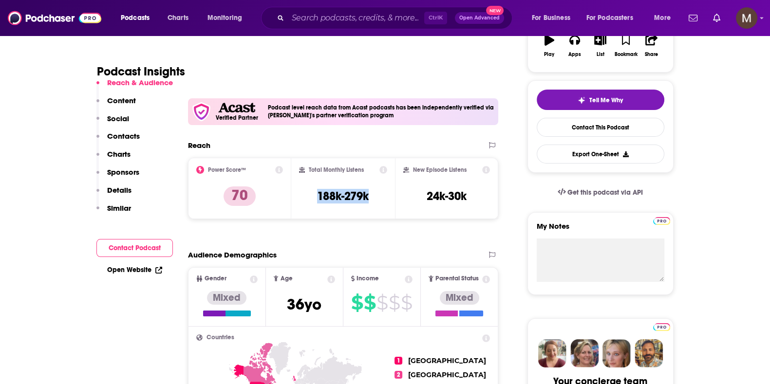
drag, startPoint x: 377, startPoint y: 193, endPoint x: 310, endPoint y: 196, distance: 67.3
click at [310, 196] on div "Total Monthly Listens 188k-279k" at bounding box center [343, 188] width 88 height 45
copy h3 "188k-279k"
click at [375, 20] on input "Search podcasts, credits, & more..." at bounding box center [356, 18] width 136 height 16
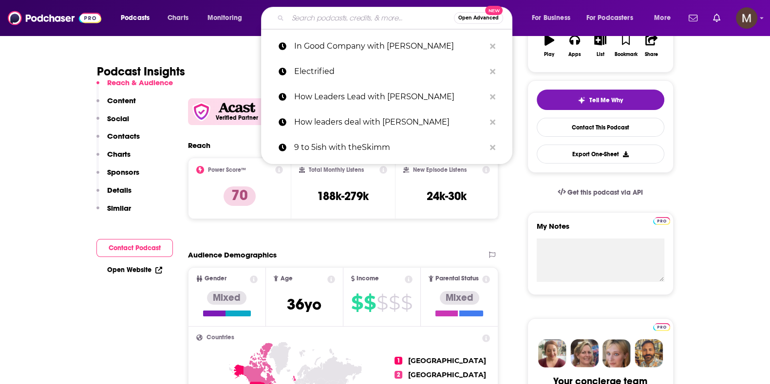
paste input "The Carpool with [PERSON_NAME] and [PERSON_NAME]"
type input "The Carpool with [PERSON_NAME] and [PERSON_NAME]"
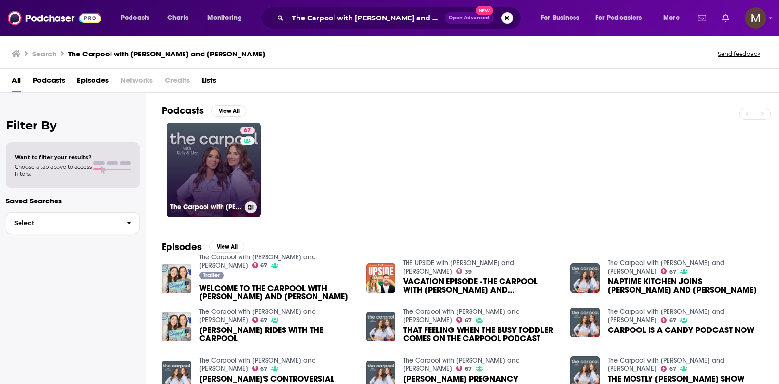
click at [223, 203] on h3 "The Carpool with [PERSON_NAME] and [PERSON_NAME]" at bounding box center [205, 207] width 71 height 8
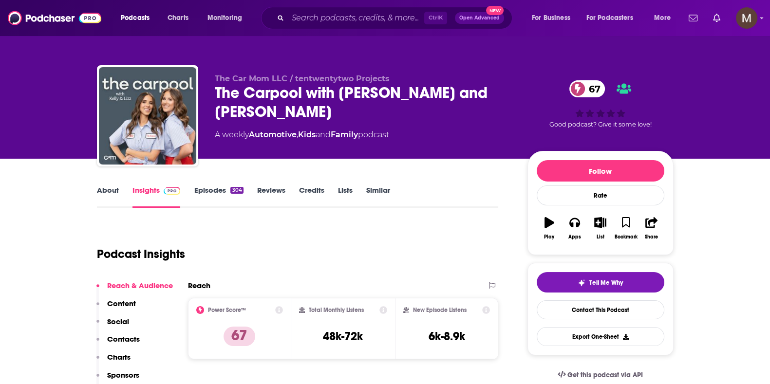
drag, startPoint x: 414, startPoint y: 115, endPoint x: 214, endPoint y: 120, distance: 200.2
click at [215, 129] on div "A weekly Automotive , Kids and Family podcast" at bounding box center [363, 135] width 297 height 12
copy div "A weekly Automotive , Kids and Family podcast"
click at [209, 192] on link "Episodes 304" at bounding box center [218, 197] width 49 height 22
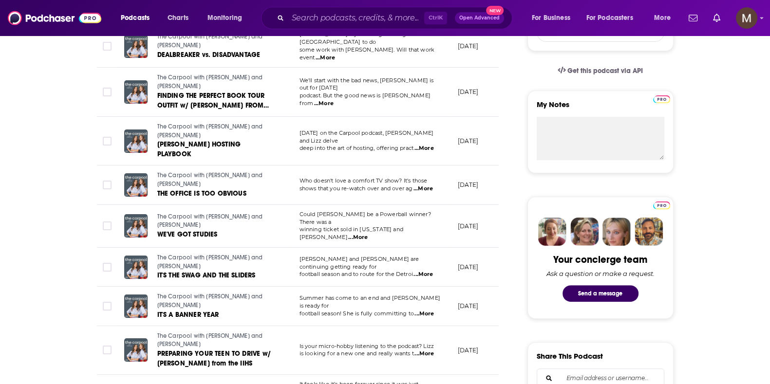
scroll to position [365, 0]
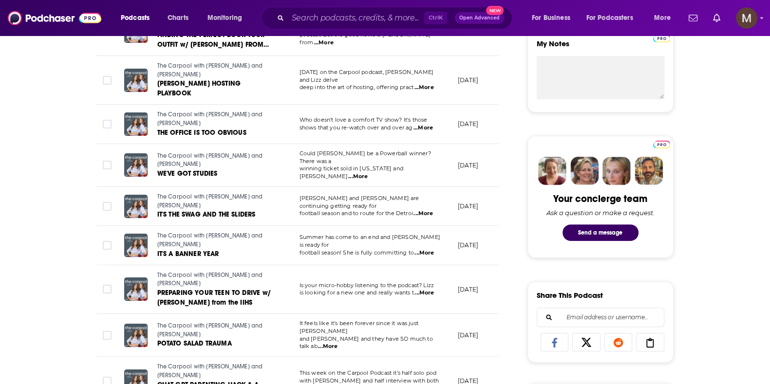
click at [337, 343] on span "...More" at bounding box center [327, 347] width 19 height 8
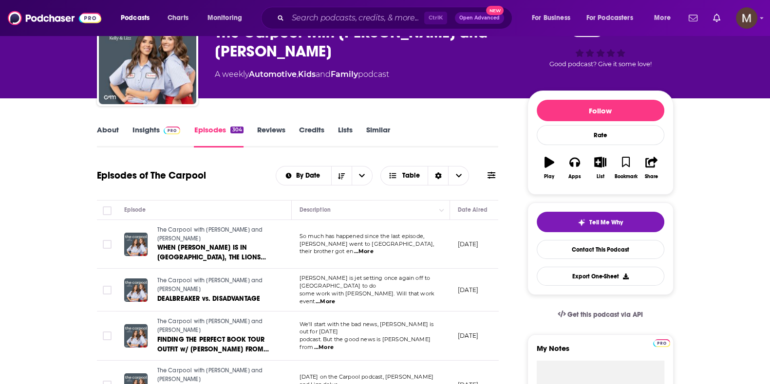
scroll to position [0, 0]
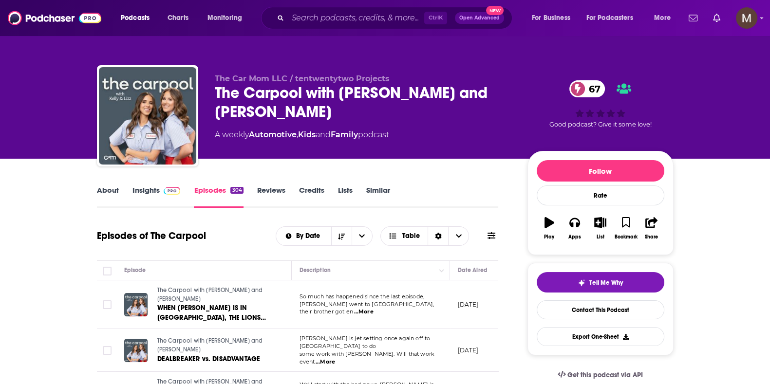
click at [261, 91] on div "The Carpool with [PERSON_NAME] and [PERSON_NAME] 67" at bounding box center [363, 102] width 297 height 38
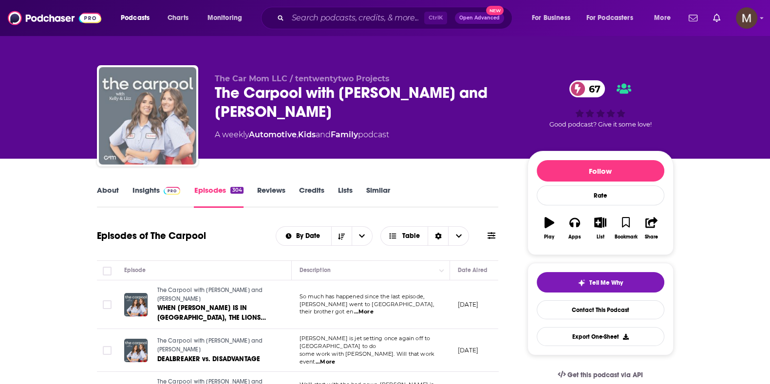
click at [144, 87] on img "The Carpool with Kelly and Lizz" at bounding box center [147, 115] width 97 height 97
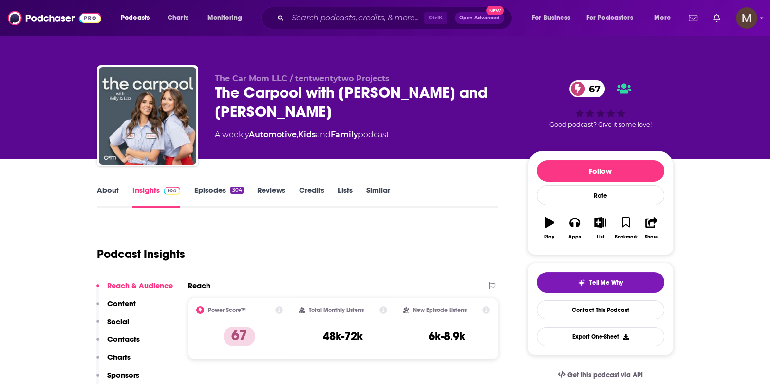
scroll to position [60, 0]
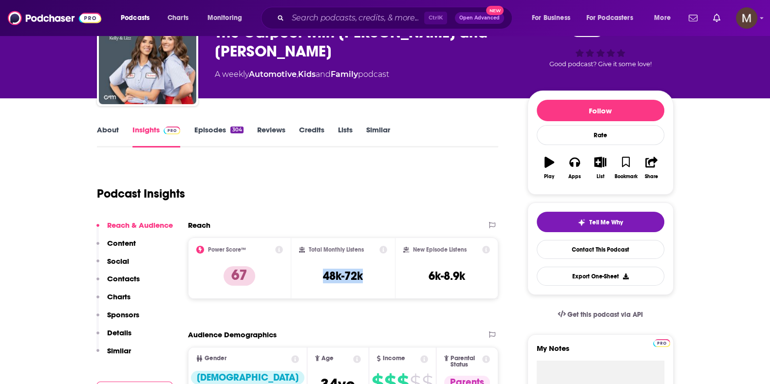
drag, startPoint x: 322, startPoint y: 273, endPoint x: 369, endPoint y: 273, distance: 46.7
click at [369, 273] on div "Total Monthly Listens 48k-72k" at bounding box center [343, 268] width 88 height 45
copy h3 "48k-72k"
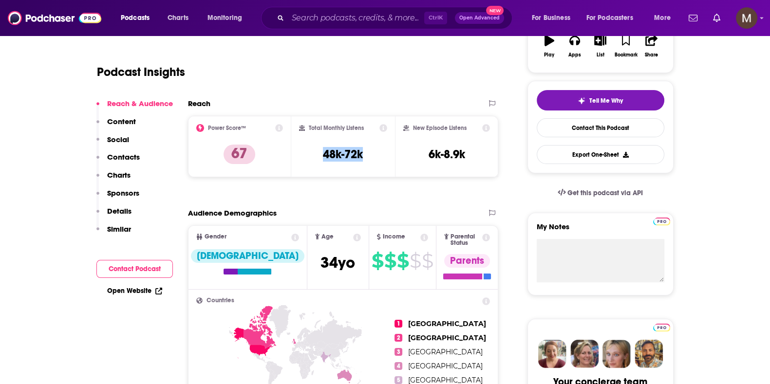
scroll to position [183, 0]
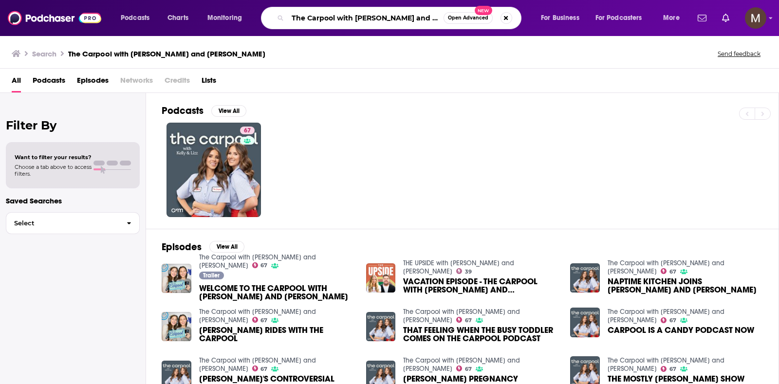
click at [393, 17] on input "The Carpool with [PERSON_NAME] and [PERSON_NAME]" at bounding box center [366, 18] width 156 height 16
drag, startPoint x: 414, startPoint y: 15, endPoint x: 165, endPoint y: 3, distance: 249.6
click at [165, 3] on div "Podcasts Charts Monitoring The Carpool with [PERSON_NAME] and [PERSON_NAME] Ope…" at bounding box center [389, 18] width 779 height 36
type input "The Exchange"
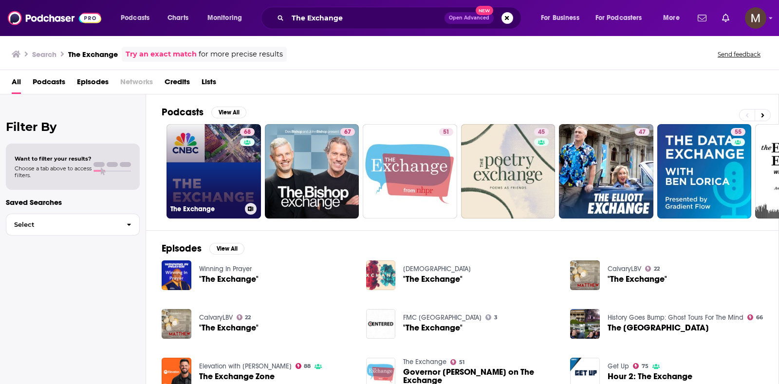
click at [214, 167] on link "68 The Exchange" at bounding box center [214, 171] width 94 height 94
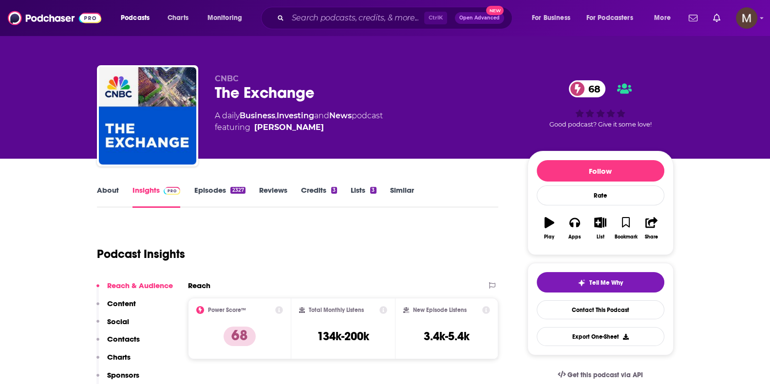
drag, startPoint x: 208, startPoint y: 113, endPoint x: 307, endPoint y: 132, distance: 100.3
click at [307, 132] on div "CNBC The Exchange 68 A daily Business , Investing and News podcast featuring [P…" at bounding box center [385, 117] width 576 height 105
click at [307, 132] on span "featuring [PERSON_NAME]" at bounding box center [299, 128] width 168 height 12
click at [218, 112] on div "A daily Business , Investing and News podcast featuring [PERSON_NAME]" at bounding box center [299, 121] width 168 height 23
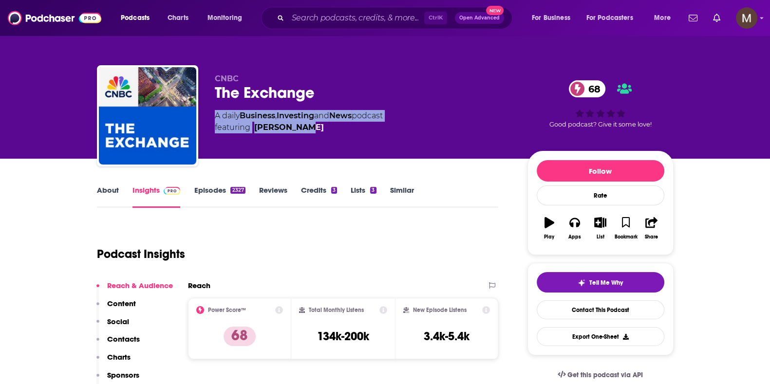
drag, startPoint x: 210, startPoint y: 114, endPoint x: 298, endPoint y: 130, distance: 90.1
click at [298, 130] on div "CNBC The Exchange 68 A daily Business , Investing and News podcast featuring [P…" at bounding box center [385, 117] width 576 height 105
copy div "A daily Business , Investing and News podcast featuring [PERSON_NAME]"
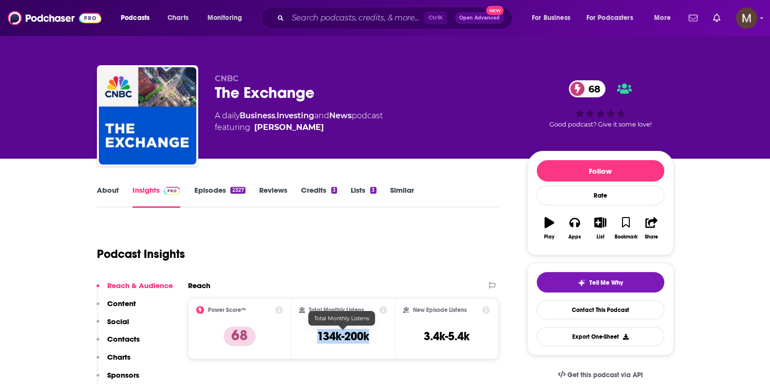
drag, startPoint x: 382, startPoint y: 334, endPoint x: 312, endPoint y: 333, distance: 70.6
click at [312, 333] on div "Total Monthly Listens 134k-200k" at bounding box center [343, 328] width 88 height 45
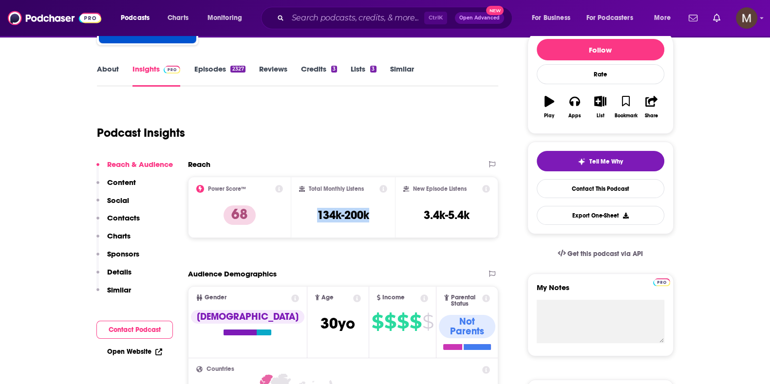
click at [206, 64] on link "Episodes 2327" at bounding box center [219, 75] width 51 height 22
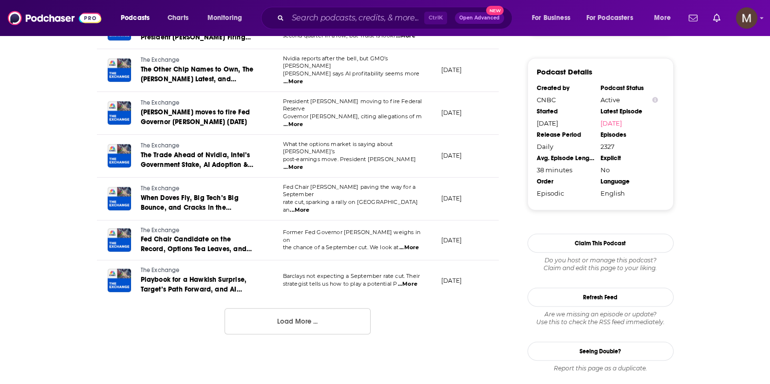
scroll to position [0, 24]
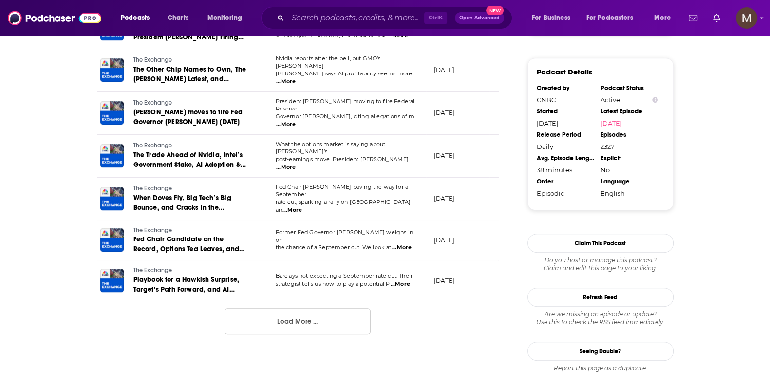
click at [336, 320] on button "Load More ..." at bounding box center [297, 321] width 146 height 26
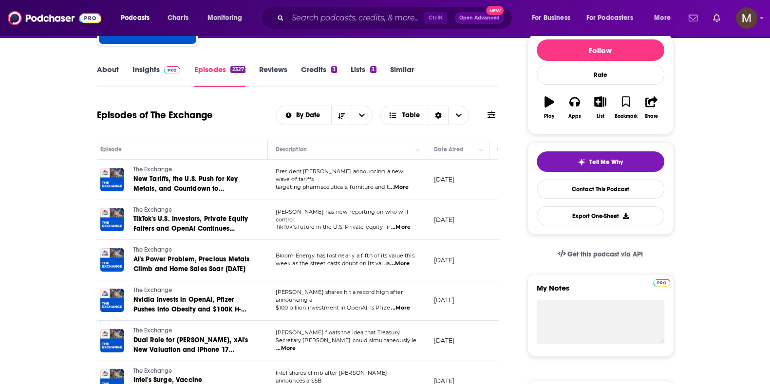
scroll to position [60, 0]
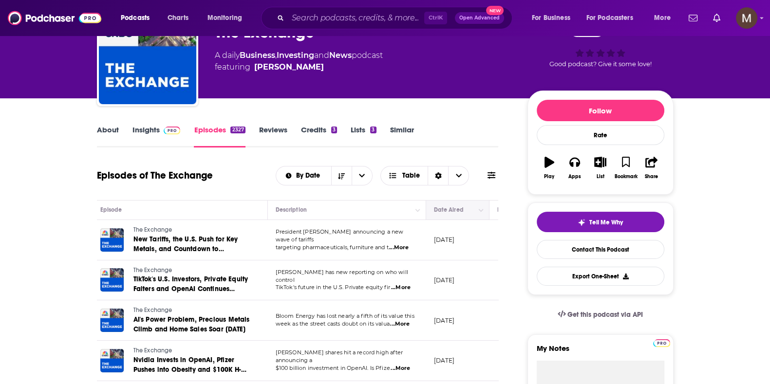
click at [485, 213] on th "Date Aired" at bounding box center [457, 210] width 63 height 19
click at [482, 213] on button "Column Actions" at bounding box center [481, 210] width 12 height 12
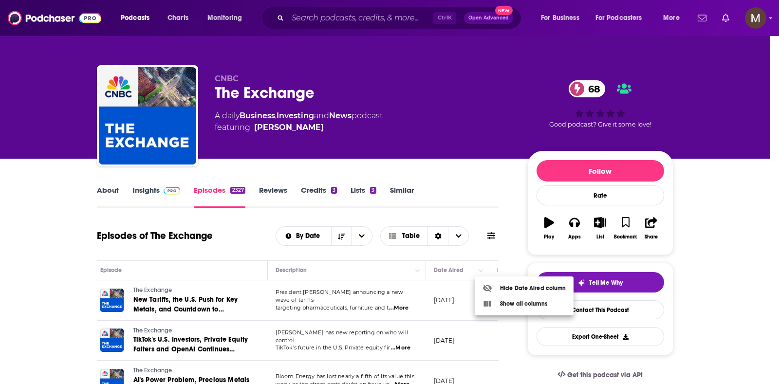
click at [517, 235] on div at bounding box center [389, 192] width 779 height 384
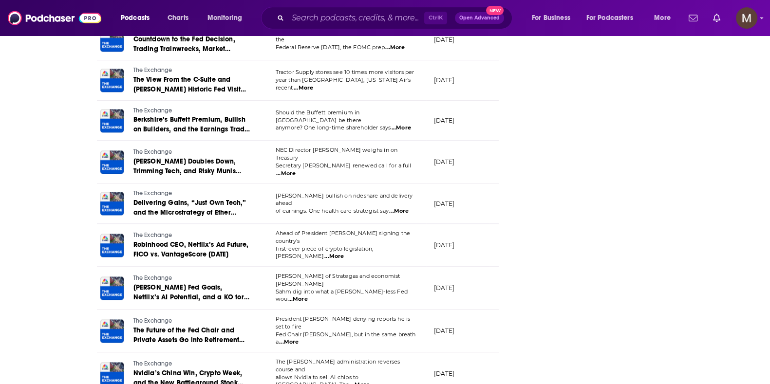
scroll to position [1903, 0]
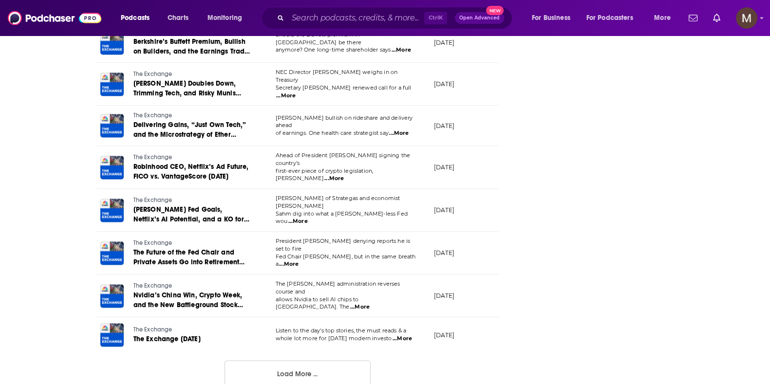
click at [305, 364] on button "Load More ..." at bounding box center [297, 373] width 146 height 26
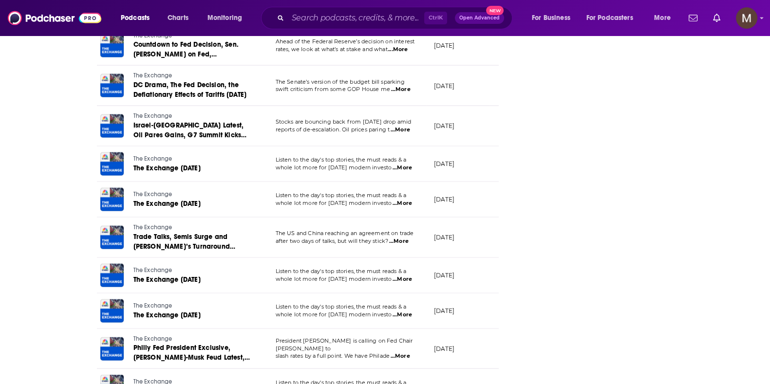
scroll to position [2865, 0]
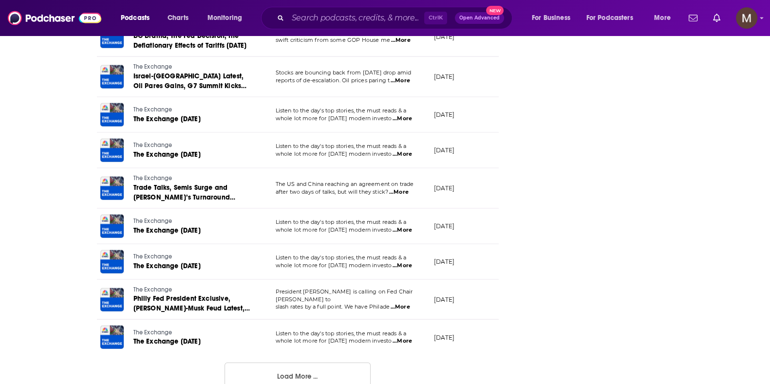
drag, startPoint x: 310, startPoint y: 351, endPoint x: 393, endPoint y: 329, distance: 85.5
click at [311, 363] on button "Load More ..." at bounding box center [297, 376] width 146 height 26
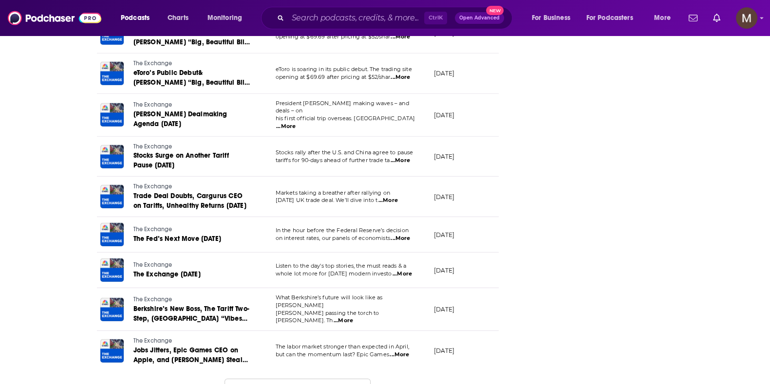
scroll to position [3842, 0]
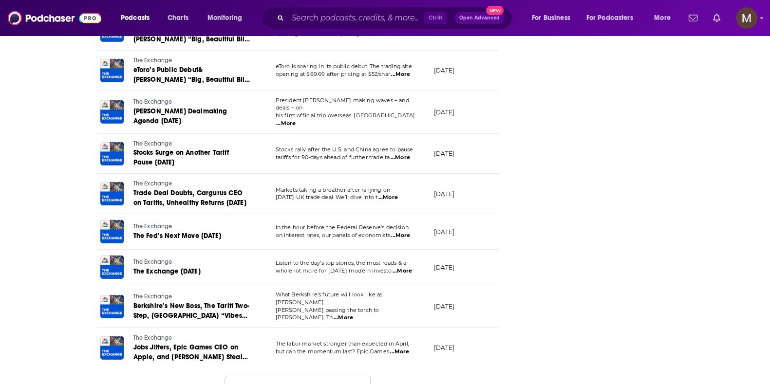
click at [335, 376] on button "Load More ..." at bounding box center [297, 389] width 146 height 26
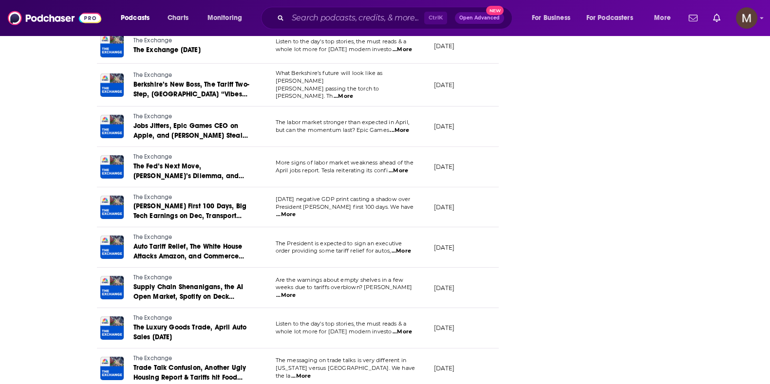
scroll to position [4815, 0]
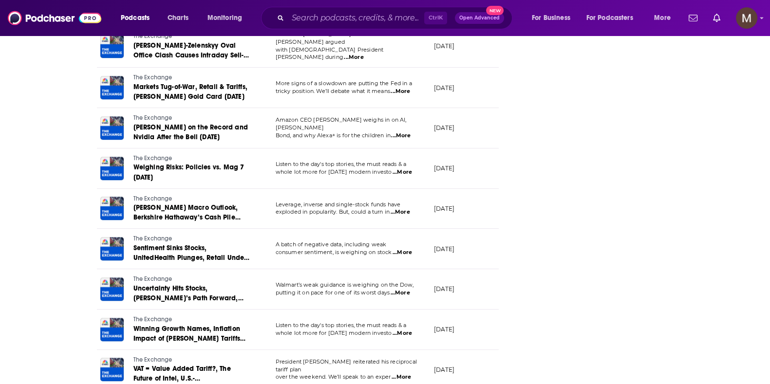
scroll to position [5823, 0]
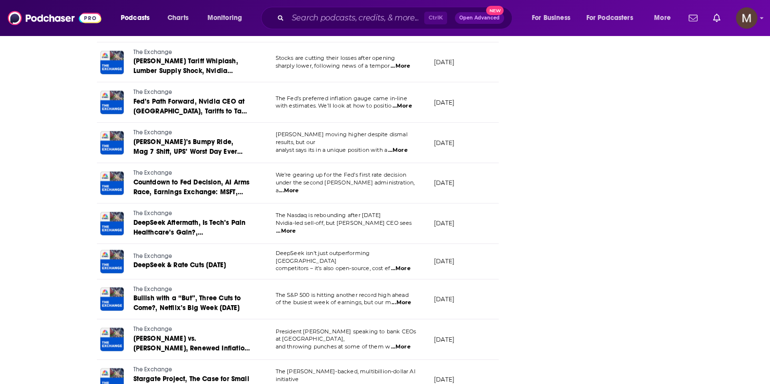
scroll to position [6823, 0]
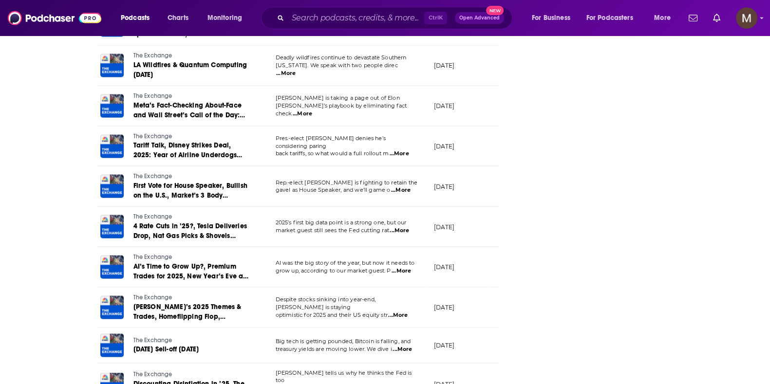
scroll to position [7189, 0]
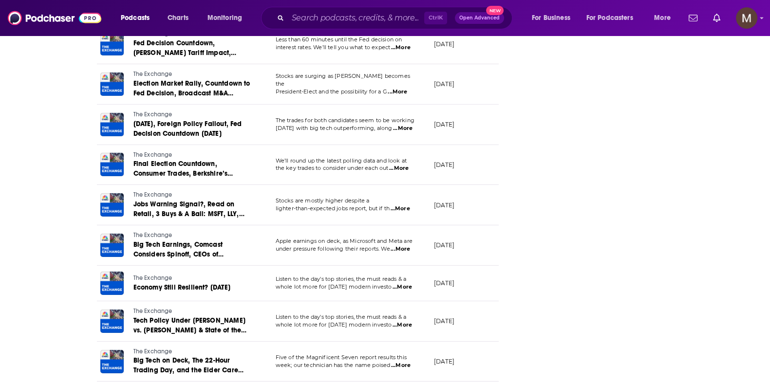
scroll to position [8824, 0]
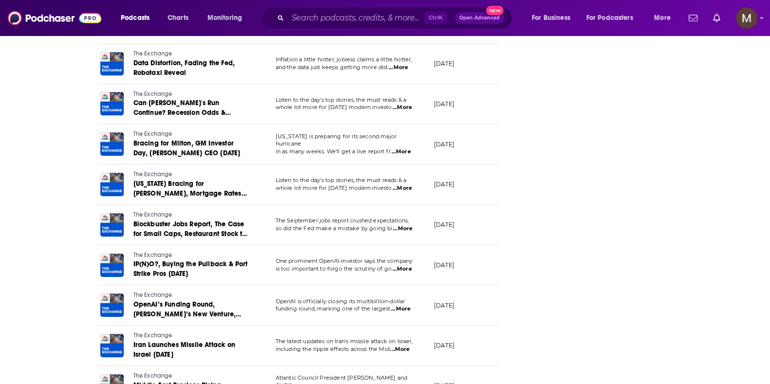
scroll to position [9494, 0]
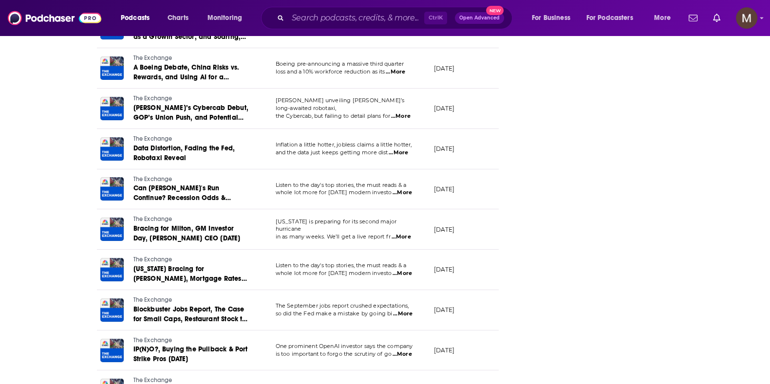
click at [407, 233] on span "...More" at bounding box center [400, 237] width 19 height 8
click at [402, 233] on span "...More" at bounding box center [400, 237] width 19 height 8
click at [406, 233] on span "...More" at bounding box center [400, 237] width 19 height 8
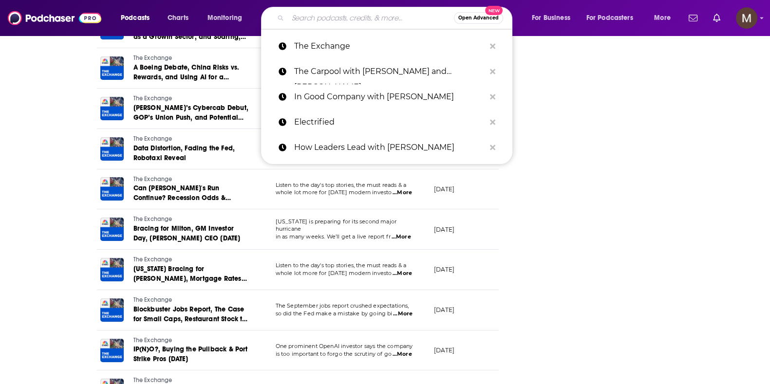
click at [308, 15] on input "Search podcasts, credits, & more..." at bounding box center [371, 18] width 166 height 16
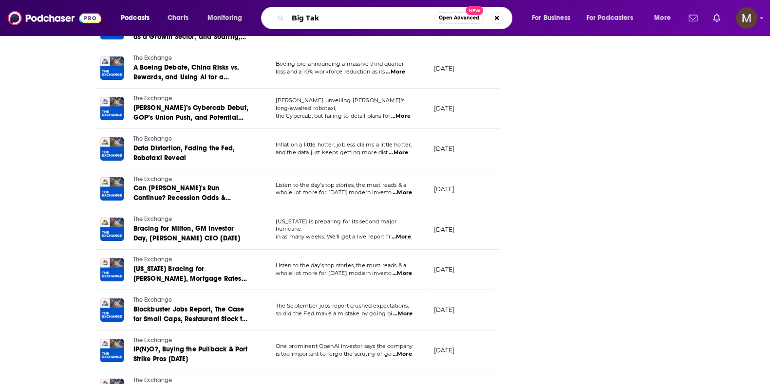
type input "Big Take"
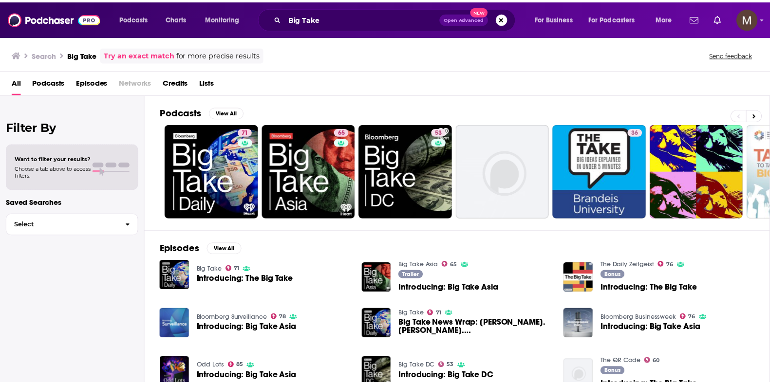
scroll to position [60, 0]
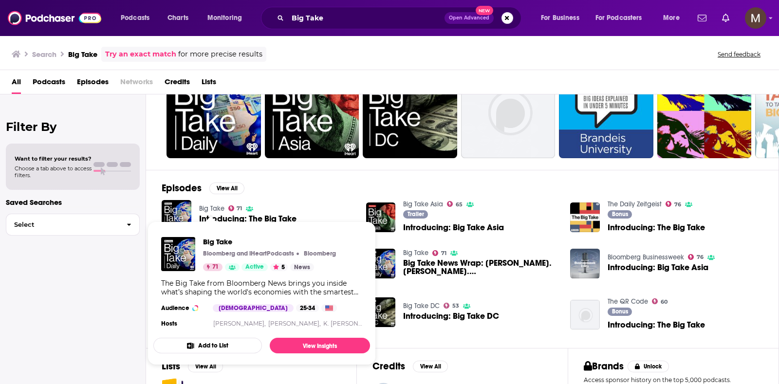
click at [204, 204] on link "Big Take" at bounding box center [211, 208] width 25 height 8
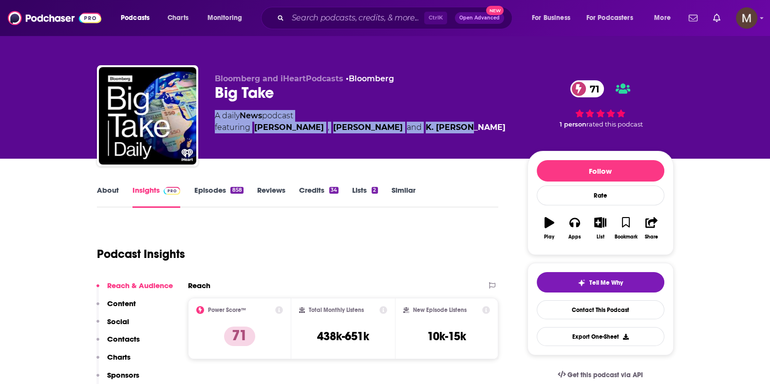
drag, startPoint x: 217, startPoint y: 114, endPoint x: 444, endPoint y: 130, distance: 227.4
click at [444, 130] on div "A daily News podcast featuring [PERSON_NAME] , [PERSON_NAME] and [PERSON_NAME] …" at bounding box center [363, 121] width 297 height 23
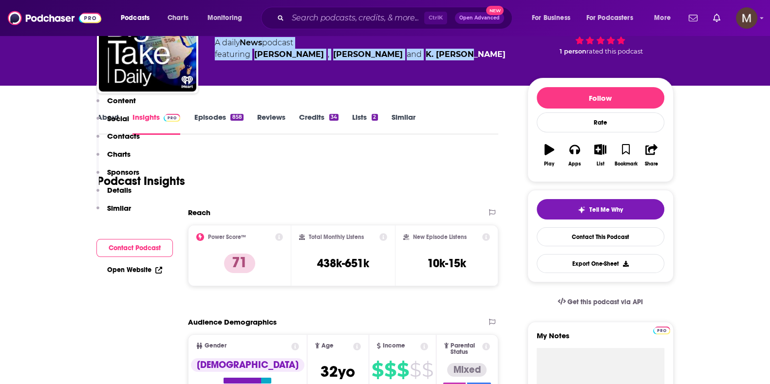
scroll to position [183, 0]
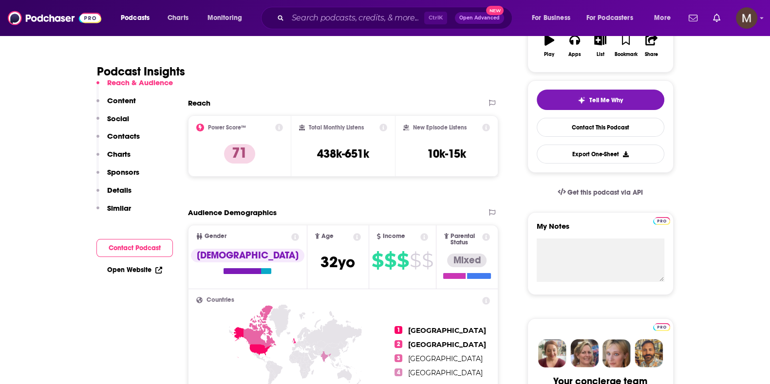
drag, startPoint x: 136, startPoint y: 264, endPoint x: 113, endPoint y: 291, distance: 35.2
drag, startPoint x: 316, startPoint y: 152, endPoint x: 375, endPoint y: 152, distance: 58.4
click at [375, 152] on div "Total Monthly Listens 438k-651k" at bounding box center [343, 146] width 88 height 45
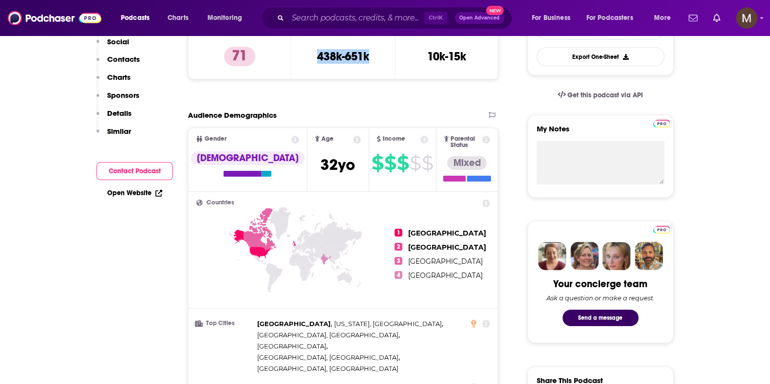
scroll to position [60, 0]
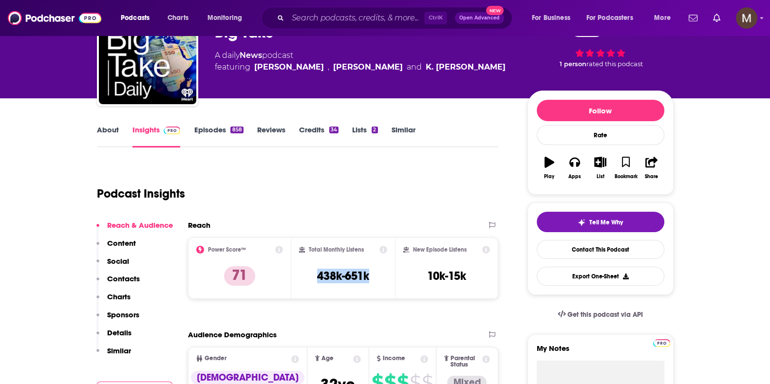
click at [202, 130] on link "Episodes 858" at bounding box center [218, 136] width 49 height 22
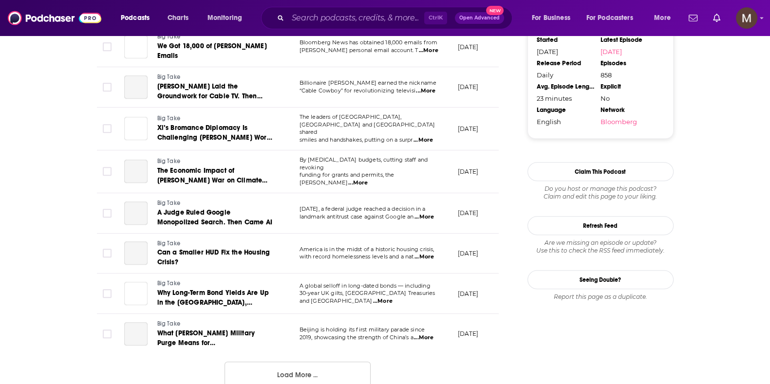
scroll to position [973, 0]
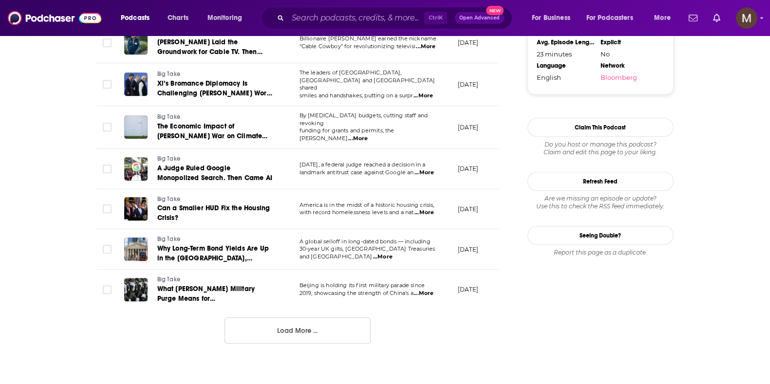
click at [304, 325] on button "Load More ..." at bounding box center [297, 330] width 146 height 26
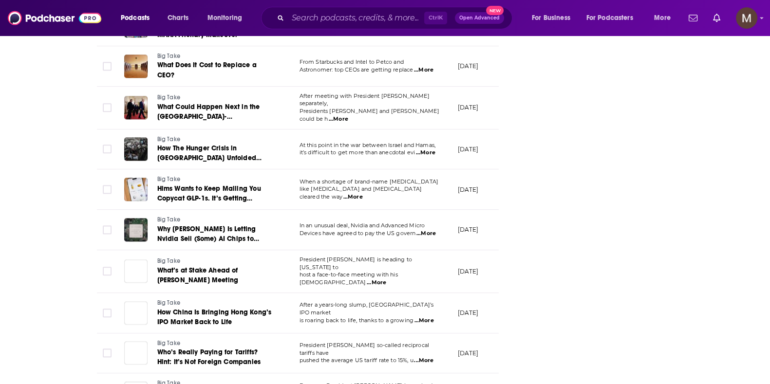
scroll to position [1951, 0]
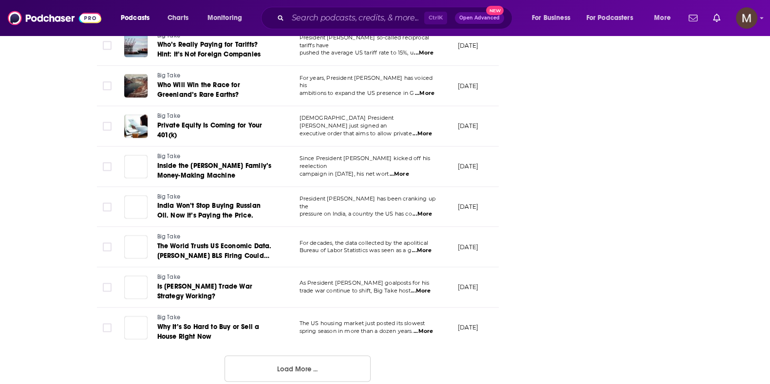
drag, startPoint x: 315, startPoint y: 359, endPoint x: 348, endPoint y: 336, distance: 40.5
click at [316, 357] on button "Load More ..." at bounding box center [297, 368] width 146 height 26
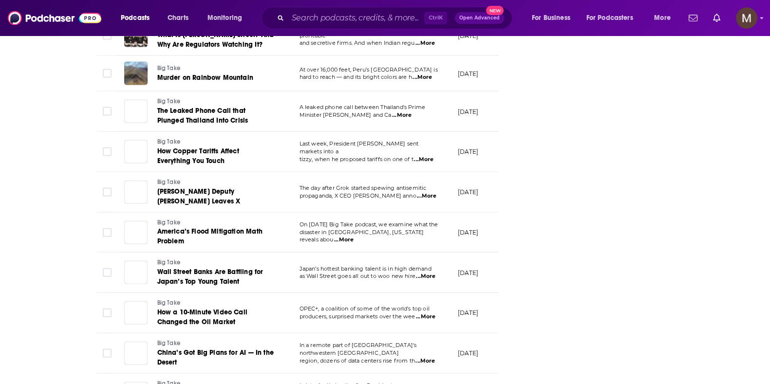
scroll to position [2946, 0]
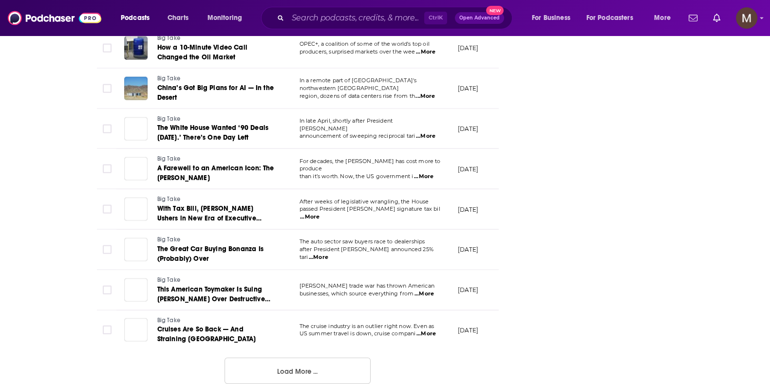
click at [321, 358] on button "Load More ..." at bounding box center [297, 371] width 146 height 26
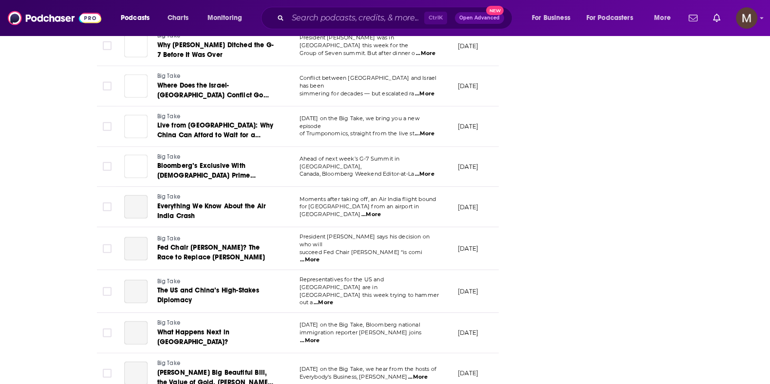
scroll to position [3927, 0]
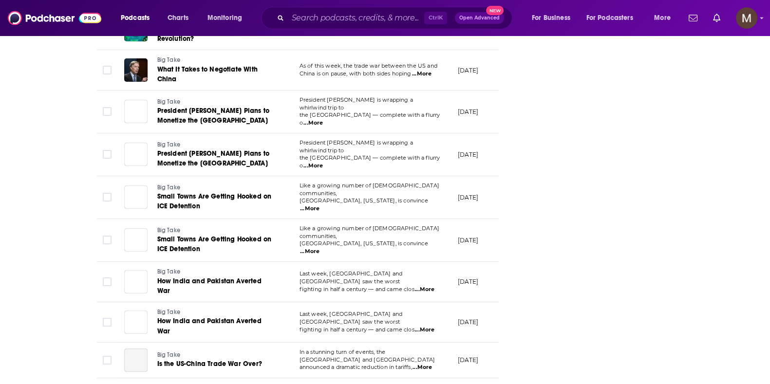
scroll to position [4913, 0]
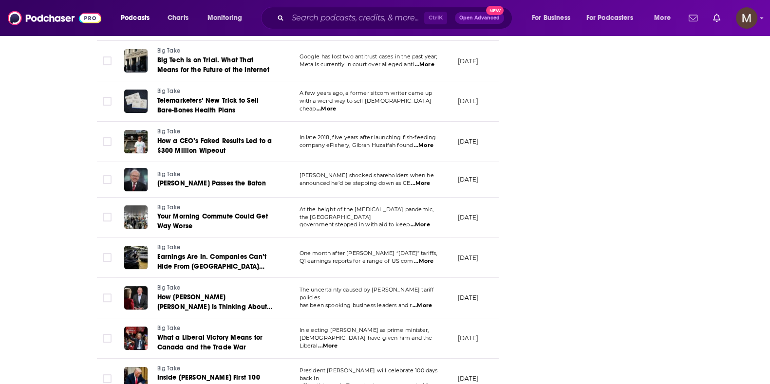
scroll to position [5036, 0]
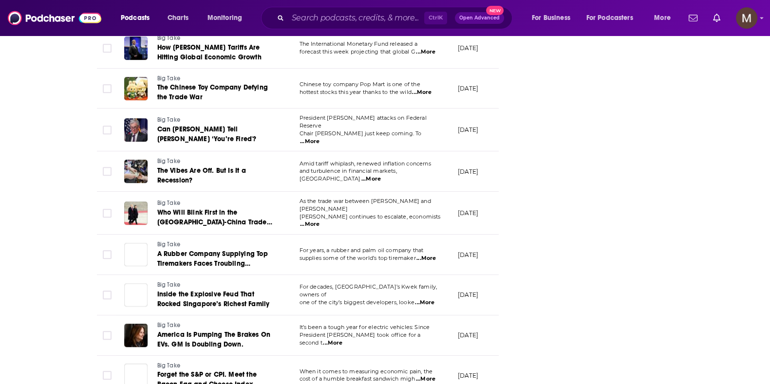
click at [342, 339] on span "...More" at bounding box center [332, 343] width 19 height 8
